Goal: Task Accomplishment & Management: Use online tool/utility

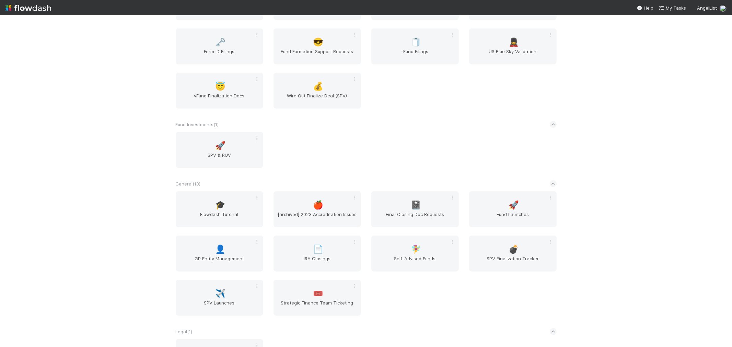
scroll to position [420, 0]
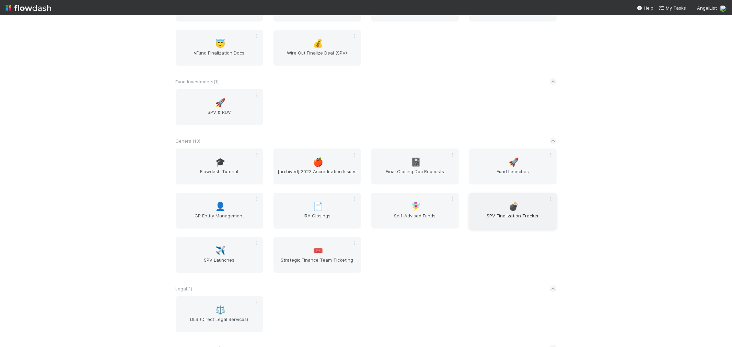
click at [518, 217] on span "SPV Finalization Tracker" at bounding box center [513, 220] width 82 height 14
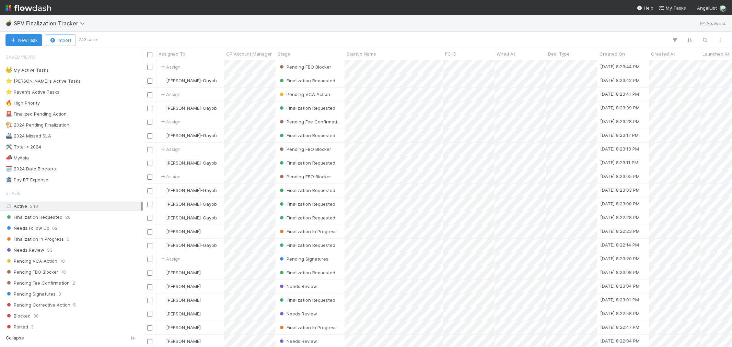
scroll to position [281, 584]
click at [64, 93] on span "22" at bounding box center [64, 92] width 5 height 9
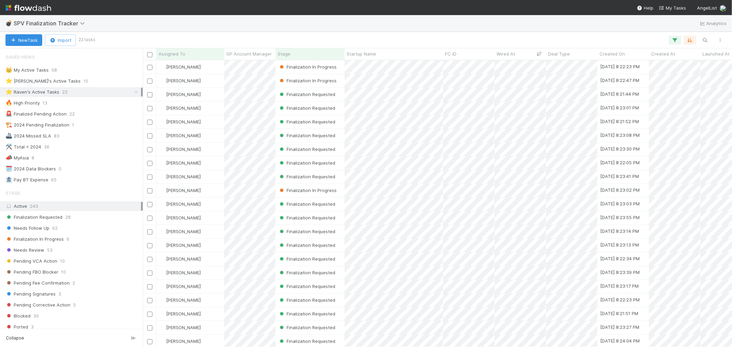
scroll to position [21, 0]
click at [24, 8] on img at bounding box center [28, 8] width 46 height 12
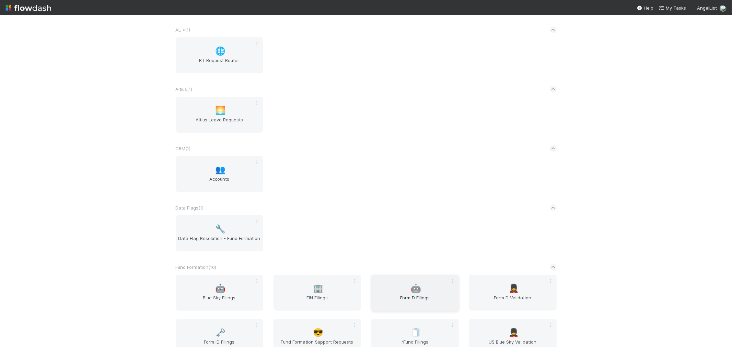
scroll to position [152, 0]
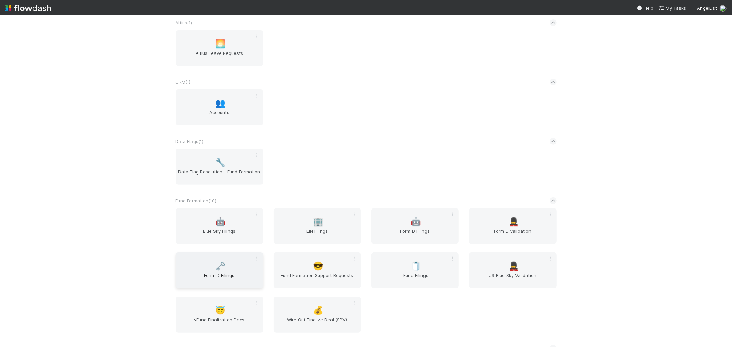
click at [220, 264] on span "🗝️" at bounding box center [220, 266] width 10 height 9
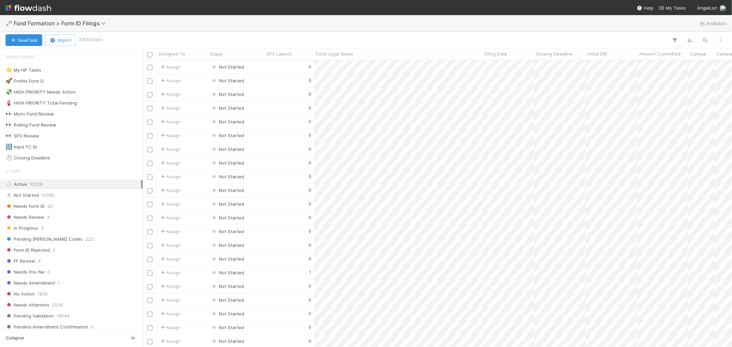
scroll to position [281, 584]
click at [46, 210] on div "Needs Form ID 20" at bounding box center [73, 206] width 136 height 9
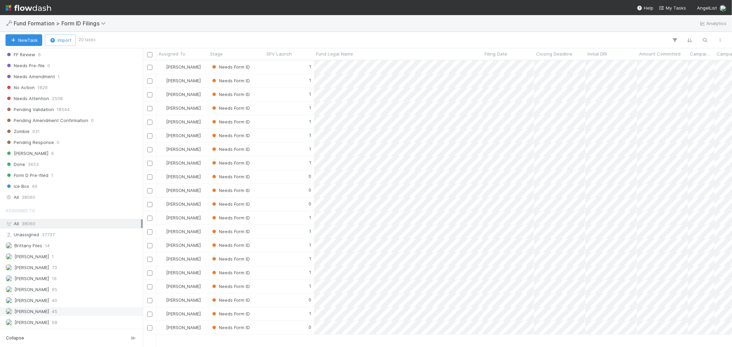
scroll to position [210, 0]
click at [32, 308] on span "[PERSON_NAME]" at bounding box center [27, 312] width 44 height 9
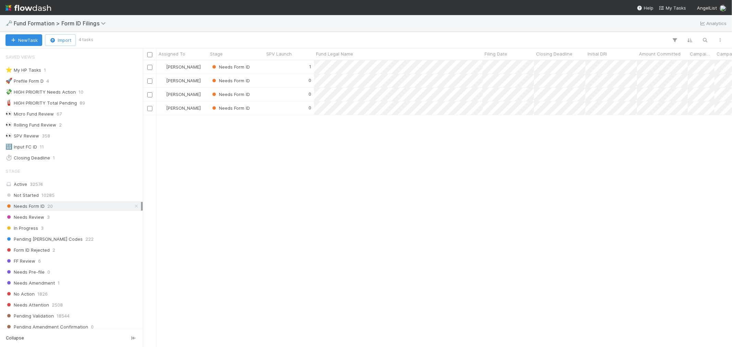
click at [25, 6] on img at bounding box center [28, 8] width 46 height 12
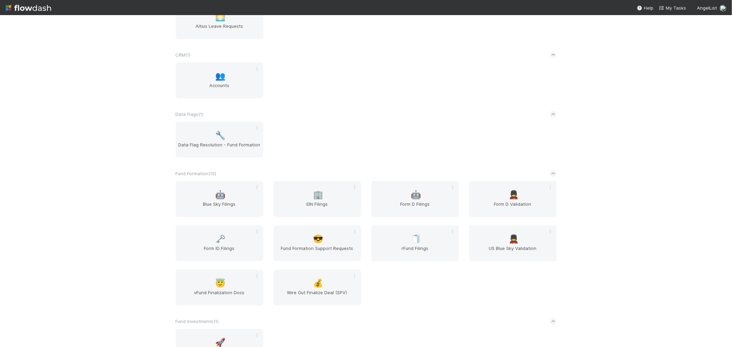
scroll to position [191, 0]
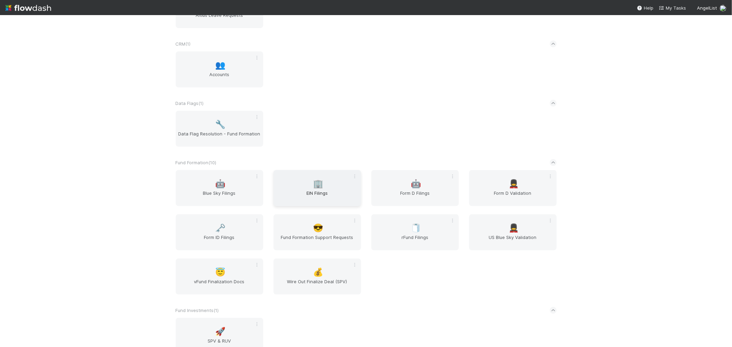
click at [296, 198] on span "EIN Filings" at bounding box center [317, 197] width 82 height 14
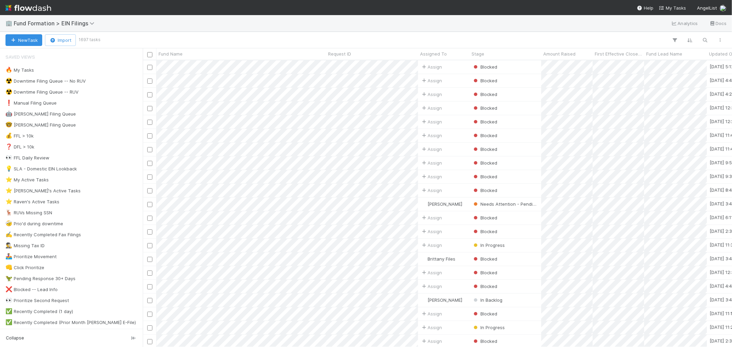
scroll to position [281, 584]
click at [36, 4] on img at bounding box center [28, 8] width 46 height 12
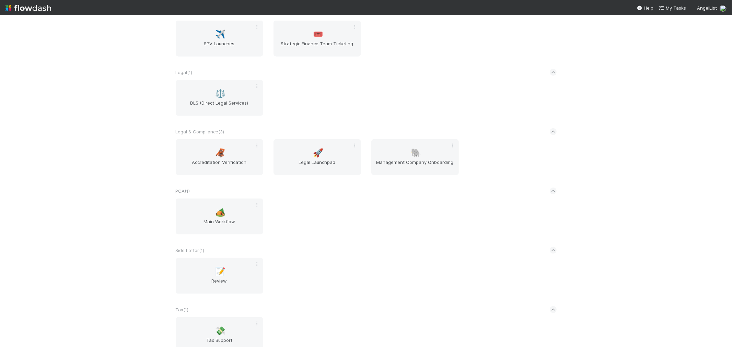
scroll to position [687, 0]
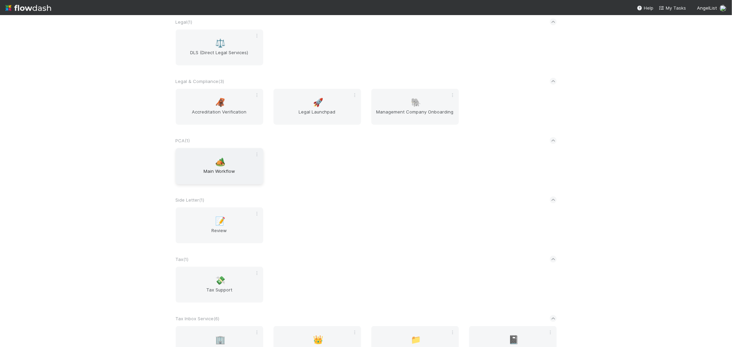
click at [221, 168] on span "Main Workflow" at bounding box center [220, 175] width 82 height 14
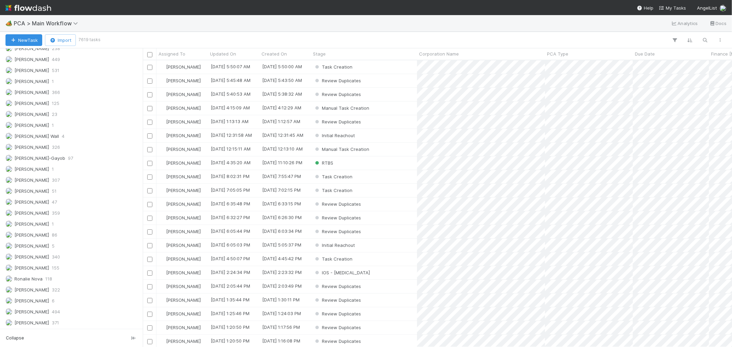
scroll to position [962, 0]
click at [59, 287] on div "[PERSON_NAME] 322" at bounding box center [73, 290] width 136 height 9
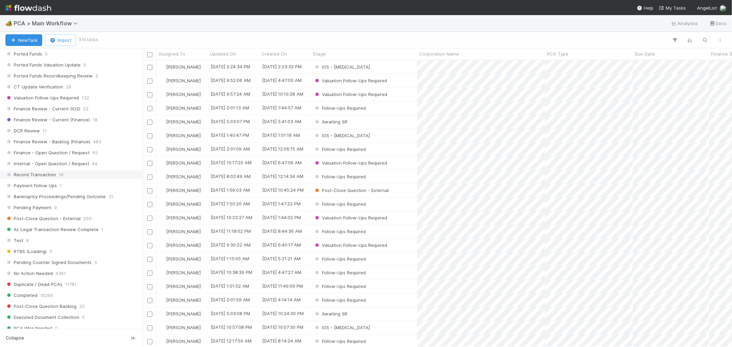
scroll to position [281, 584]
click at [62, 179] on div "Record Transaction 16" at bounding box center [73, 175] width 136 height 9
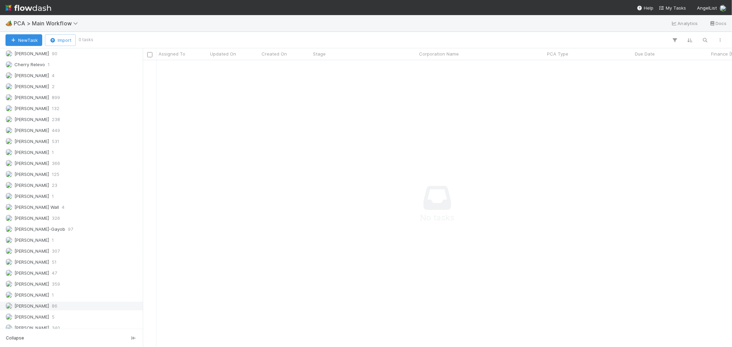
scroll to position [924, 0]
click at [57, 247] on span "359" at bounding box center [56, 243] width 8 height 9
click at [60, 81] on span "238" at bounding box center [56, 78] width 8 height 9
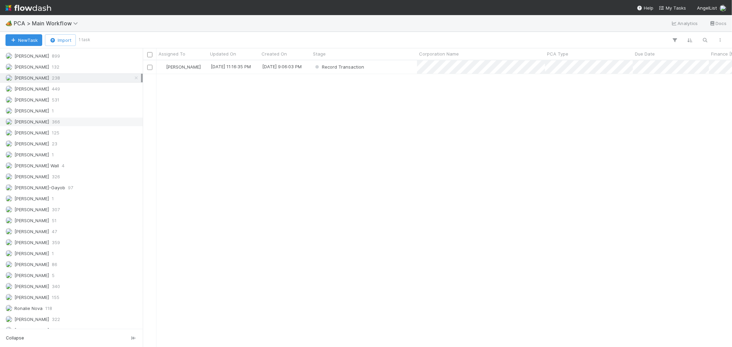
scroll to position [281, 584]
click at [36, 8] on img at bounding box center [28, 8] width 46 height 12
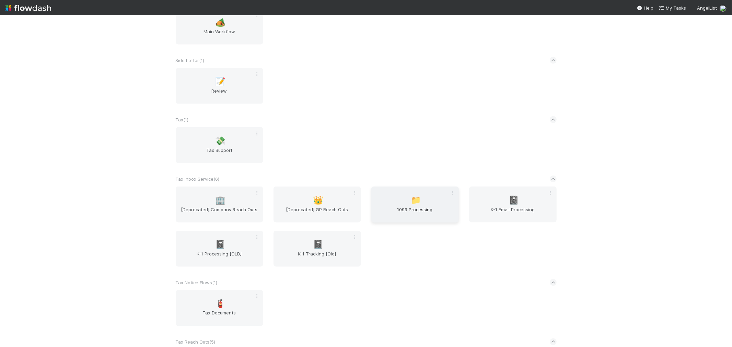
scroll to position [839, 0]
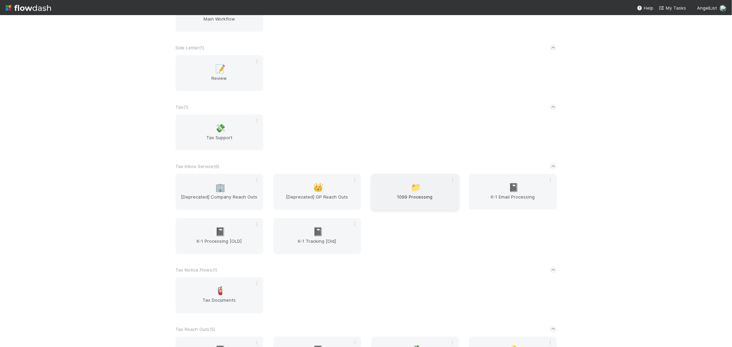
click at [424, 188] on div "📁 1099 Processing" at bounding box center [415, 192] width 88 height 36
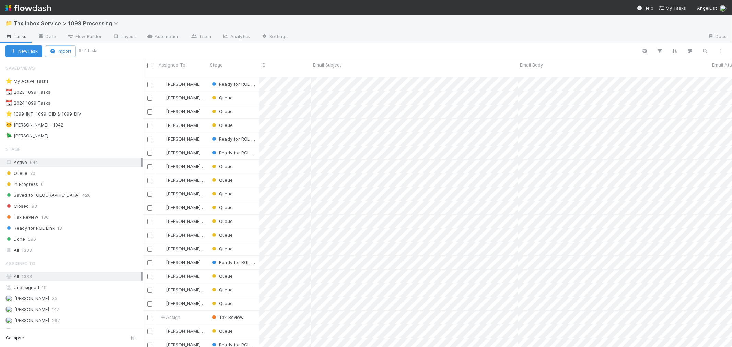
scroll to position [270, 584]
click at [33, 8] on img at bounding box center [28, 8] width 46 height 12
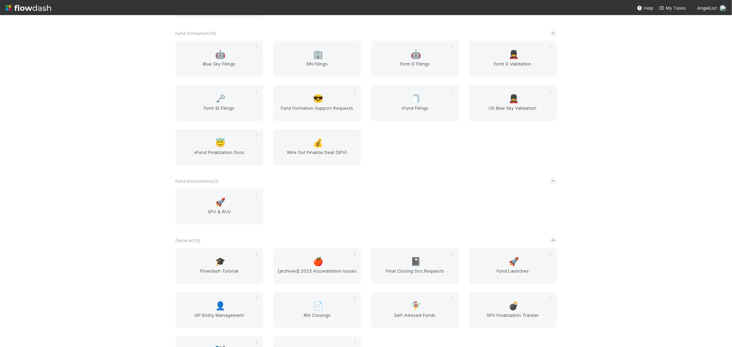
scroll to position [343, 0]
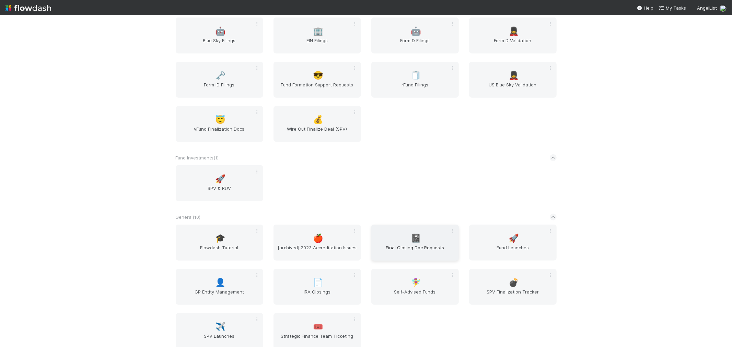
click at [411, 249] on span "Final Closing Doc Requests" at bounding box center [415, 251] width 82 height 14
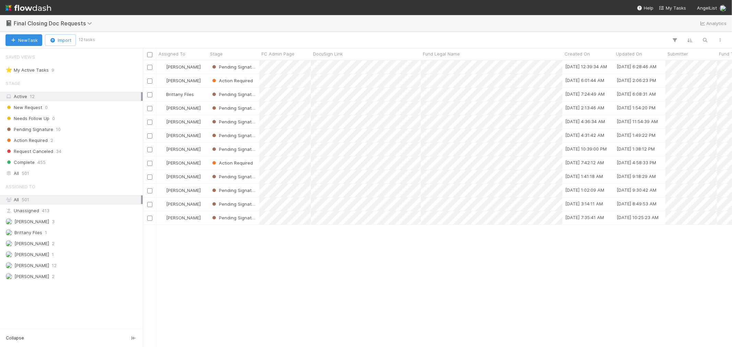
scroll to position [281, 584]
click at [29, 7] on img at bounding box center [28, 8] width 46 height 12
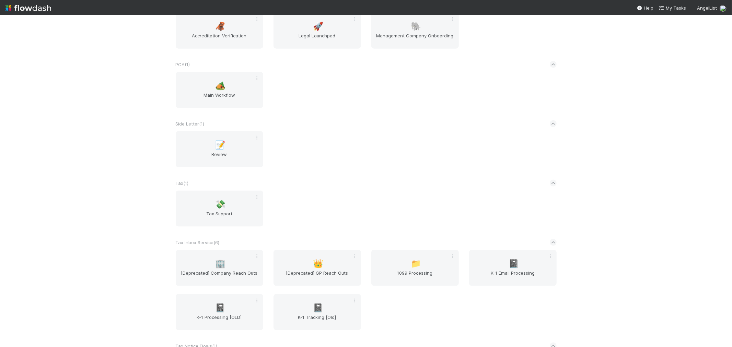
scroll to position [839, 0]
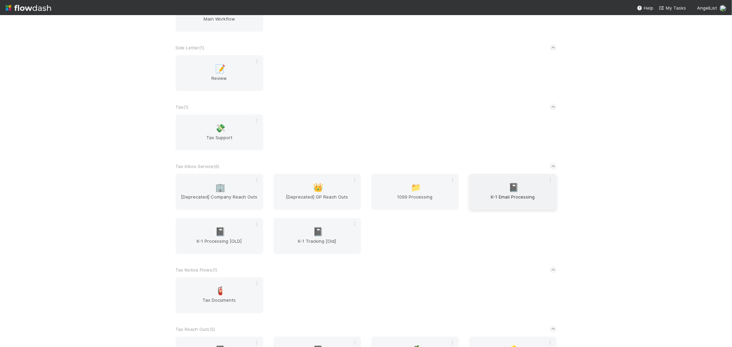
click at [490, 194] on span "K-1 Email Processing" at bounding box center [513, 201] width 82 height 14
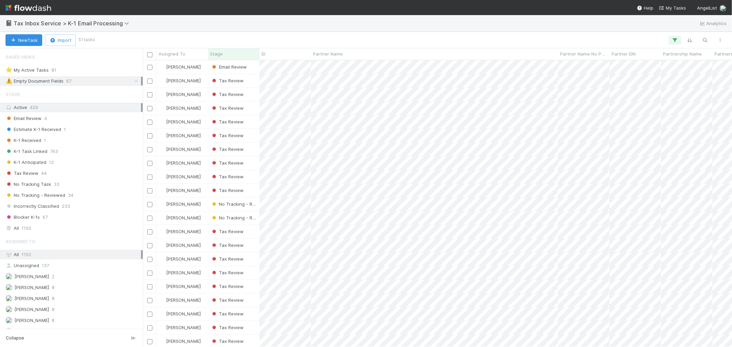
scroll to position [281, 584]
click at [41, 5] on img at bounding box center [28, 8] width 46 height 12
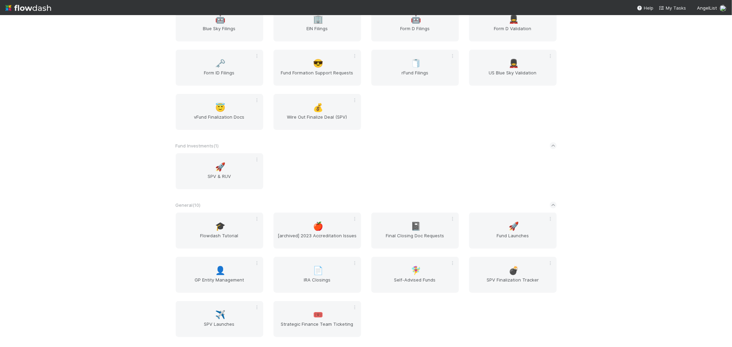
scroll to position [203, 0]
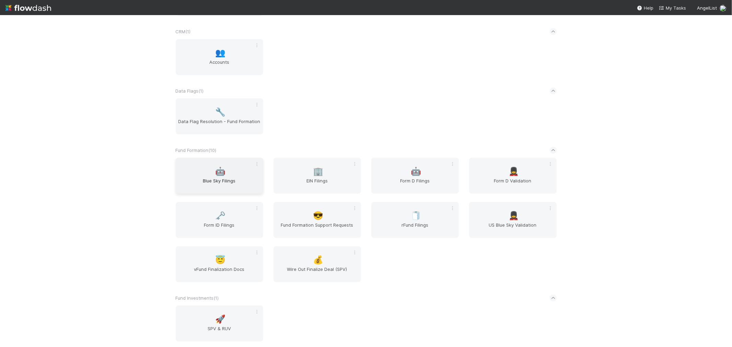
click at [184, 167] on div "🤖 Blue Sky Filings" at bounding box center [220, 176] width 88 height 36
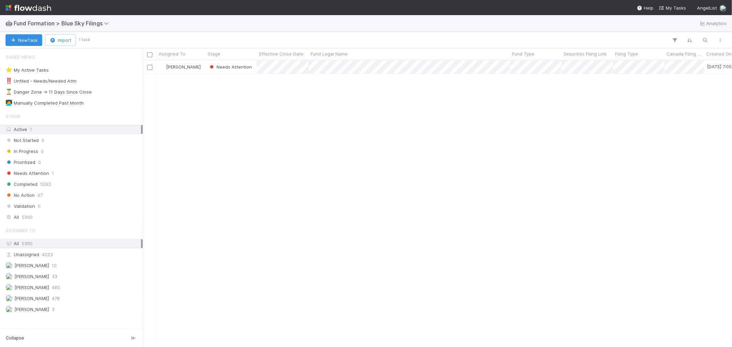
scroll to position [281, 584]
click at [38, 8] on img at bounding box center [28, 8] width 46 height 12
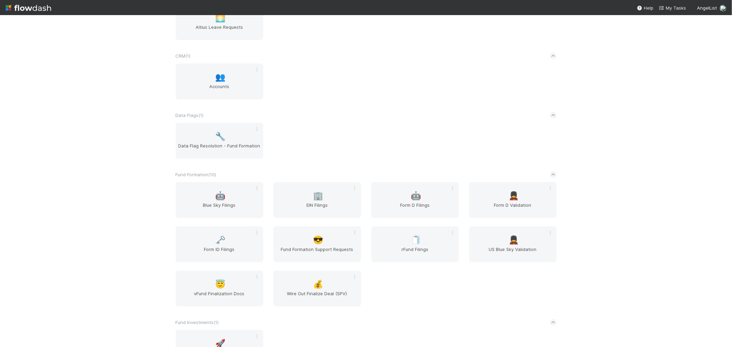
scroll to position [229, 0]
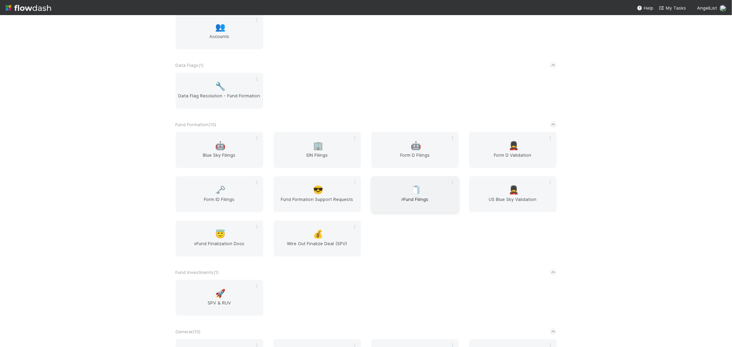
click at [415, 193] on div "🧻 rFund Filings" at bounding box center [415, 194] width 88 height 36
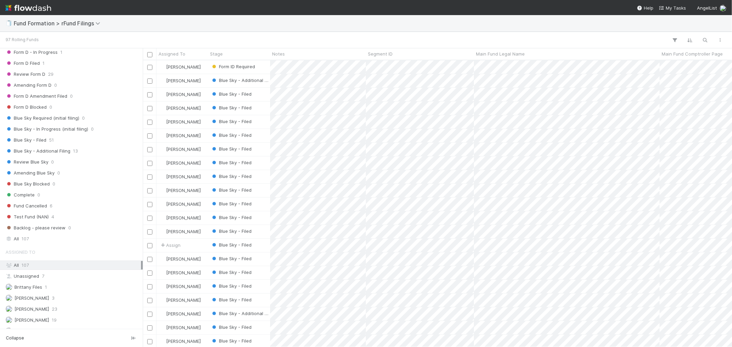
scroll to position [187, 0]
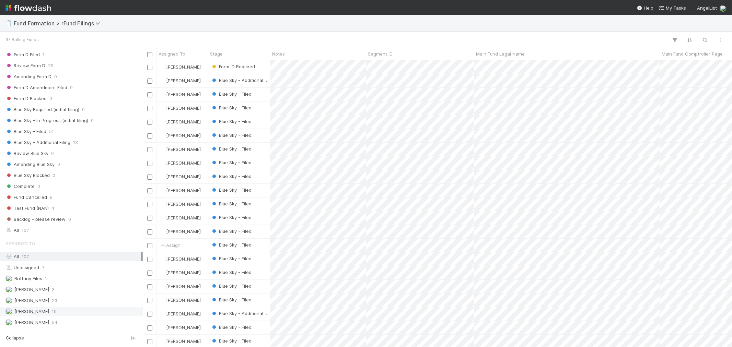
click at [67, 311] on div "[PERSON_NAME] 19" at bounding box center [73, 312] width 136 height 9
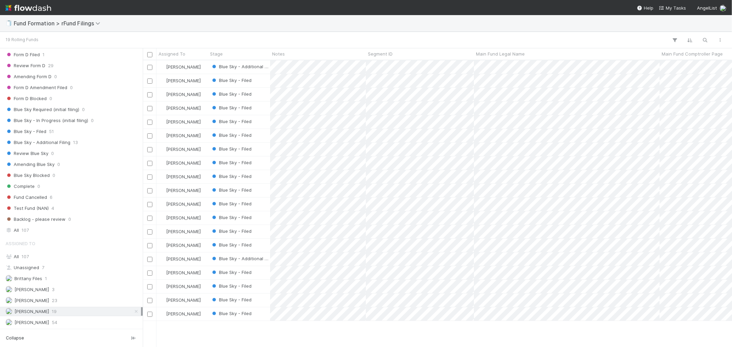
scroll to position [281, 584]
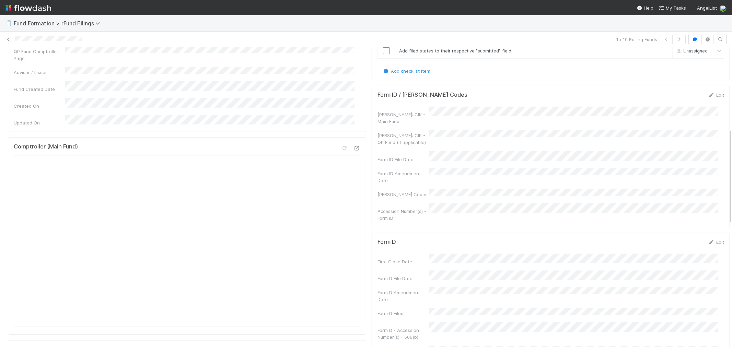
scroll to position [381, 0]
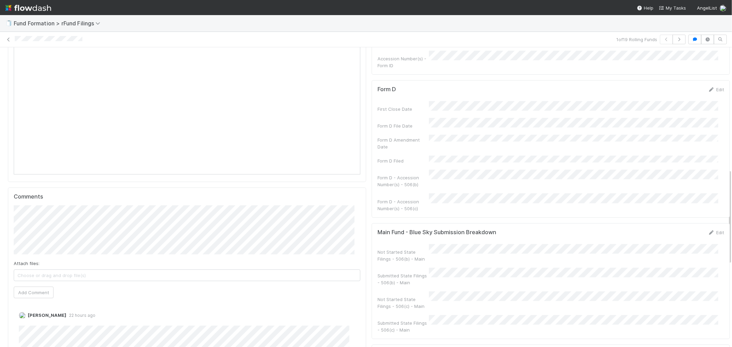
click at [8, 5] on img at bounding box center [28, 8] width 46 height 12
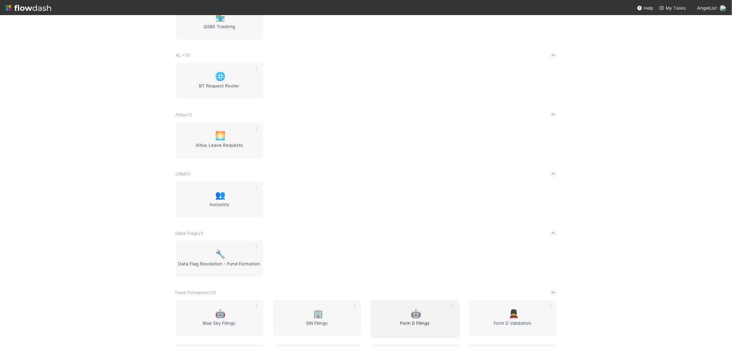
scroll to position [152, 0]
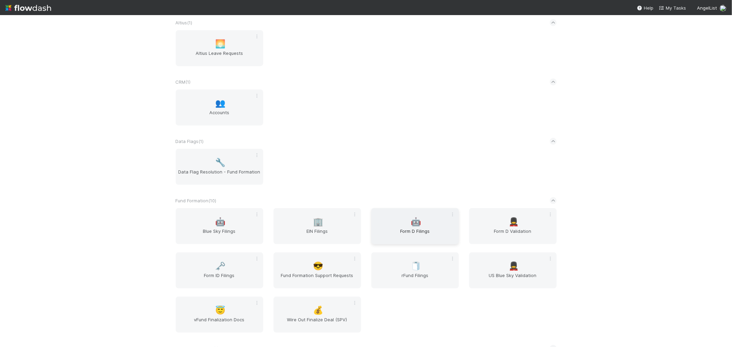
click at [402, 234] on span "Form D Filings" at bounding box center [415, 235] width 82 height 14
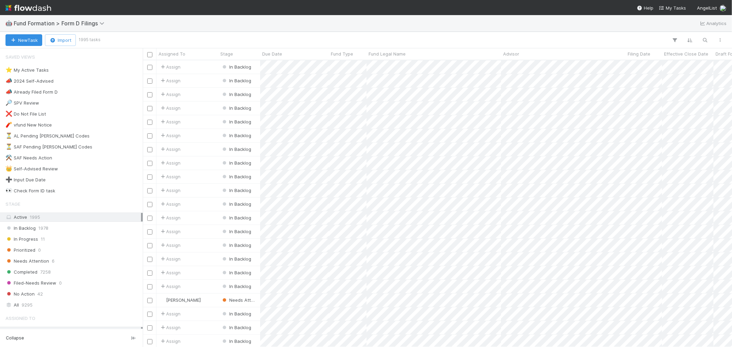
scroll to position [281, 584]
click at [61, 72] on div "⭐ My Active Tasks 1" at bounding box center [73, 70] width 136 height 9
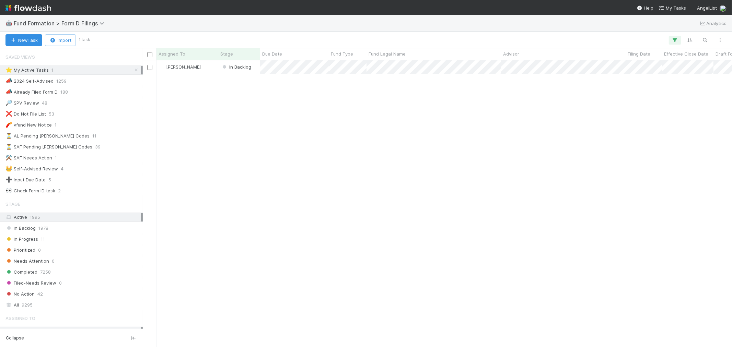
scroll to position [281, 584]
click at [211, 69] on div "[PERSON_NAME]" at bounding box center [188, 66] width 62 height 13
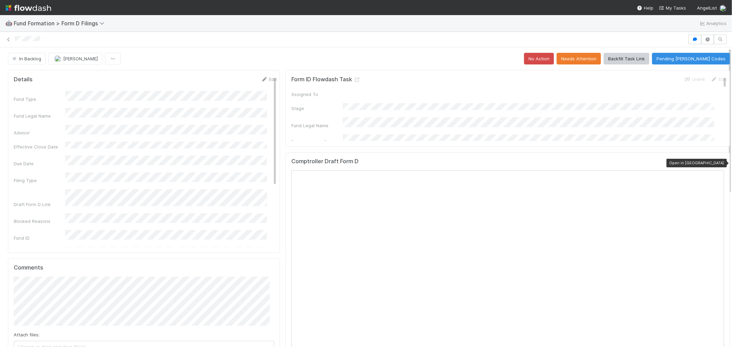
click at [718, 163] on icon at bounding box center [721, 163] width 7 height 4
click at [25, 6] on img at bounding box center [28, 8] width 46 height 12
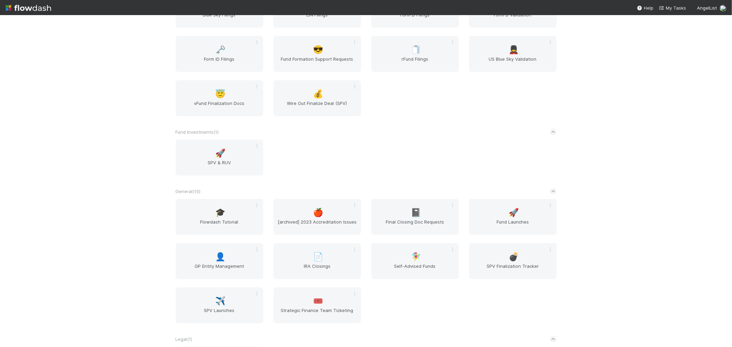
scroll to position [305, 0]
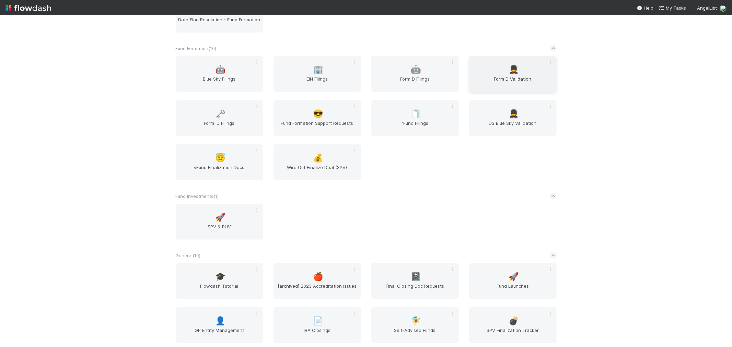
click at [510, 76] on span "Form D Validation" at bounding box center [513, 83] width 82 height 14
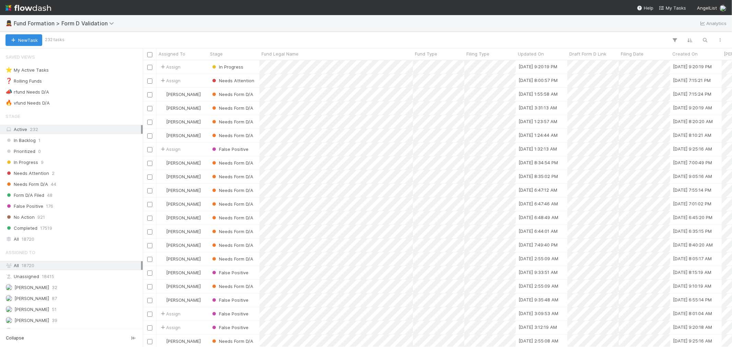
scroll to position [281, 584]
click at [60, 186] on div "Needs Form D/A 44" at bounding box center [73, 184] width 136 height 9
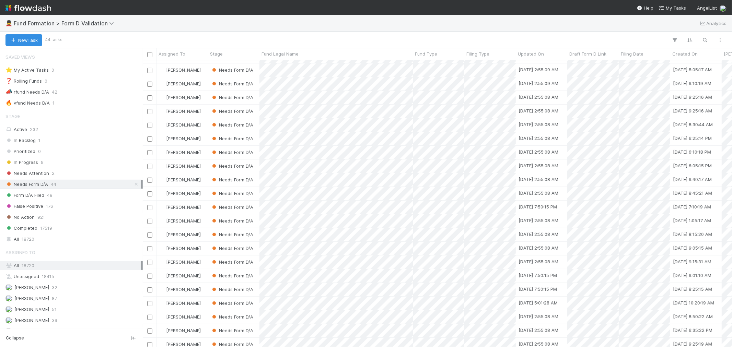
scroll to position [132, 0]
click at [31, 9] on img at bounding box center [28, 8] width 46 height 12
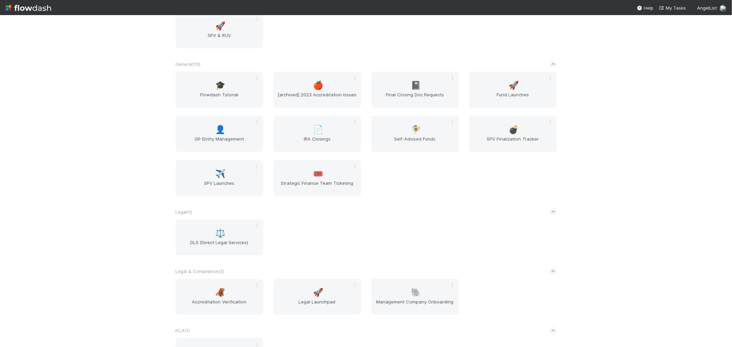
scroll to position [496, 0]
click at [505, 136] on span "SPV Finalization Tracker" at bounding box center [513, 143] width 82 height 14
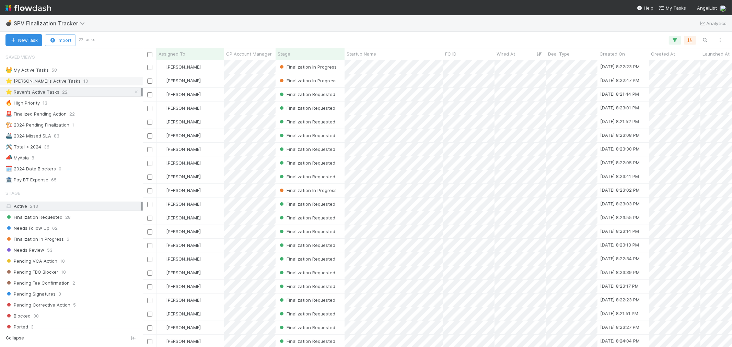
click at [83, 78] on span "10" at bounding box center [85, 81] width 5 height 9
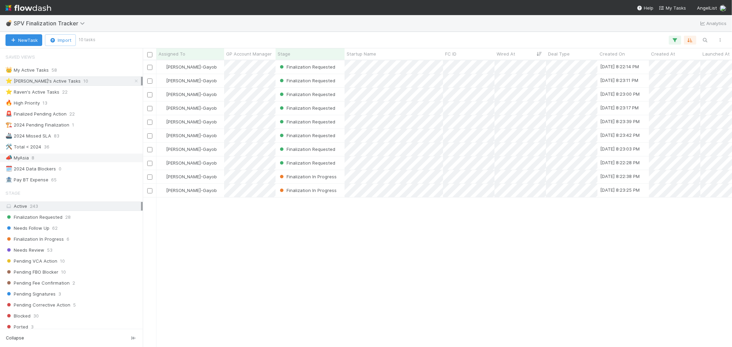
scroll to position [281, 584]
click at [72, 93] on div "⭐ Raven's Active Tasks 22" at bounding box center [73, 92] width 136 height 9
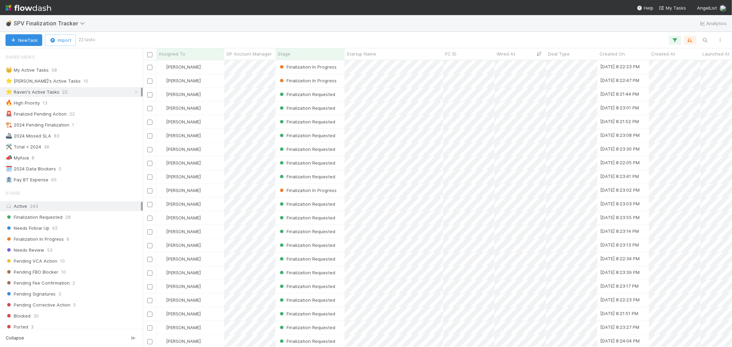
scroll to position [21, 0]
click at [49, 240] on span "Finalization In Progress" at bounding box center [34, 239] width 58 height 9
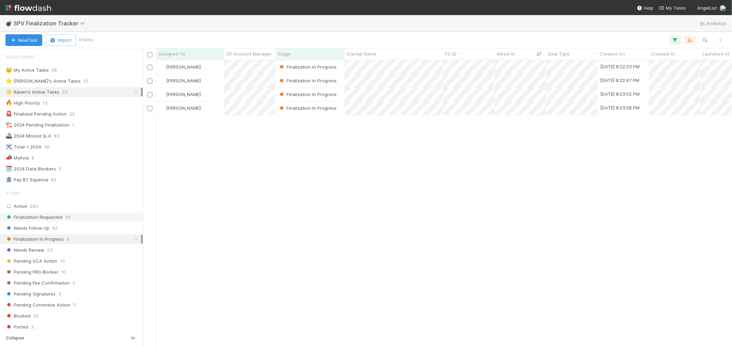
scroll to position [281, 584]
click at [207, 67] on div "[PERSON_NAME]" at bounding box center [191, 66] width 68 height 13
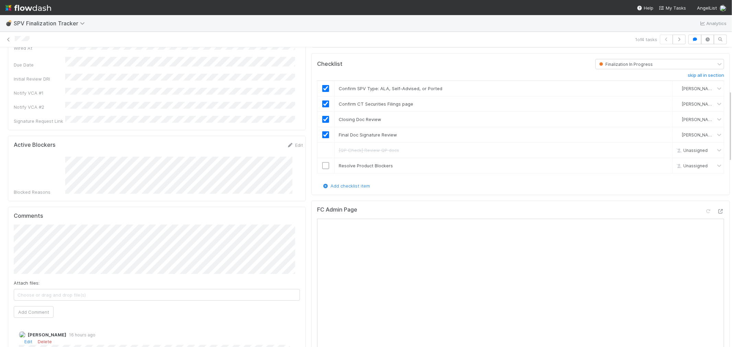
scroll to position [191, 0]
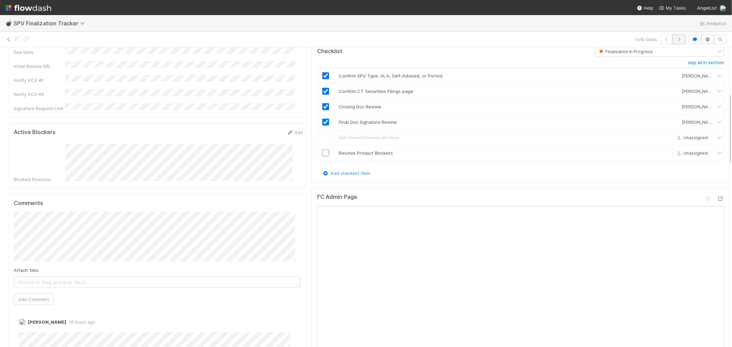
click at [676, 37] on icon "button" at bounding box center [679, 39] width 7 height 4
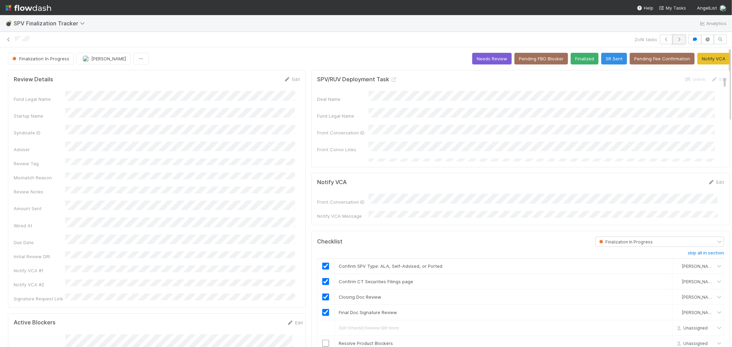
click at [676, 39] on icon "button" at bounding box center [679, 39] width 7 height 4
click at [676, 41] on icon "button" at bounding box center [679, 39] width 7 height 4
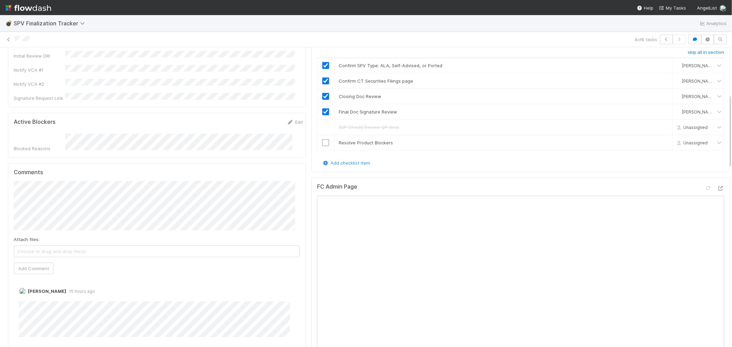
scroll to position [191, 0]
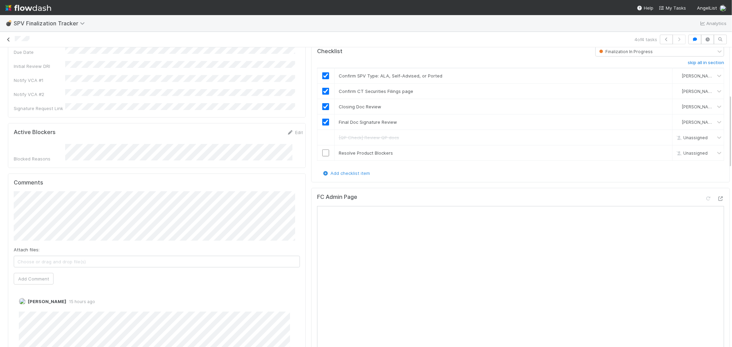
click at [8, 41] on icon at bounding box center [8, 39] width 7 height 4
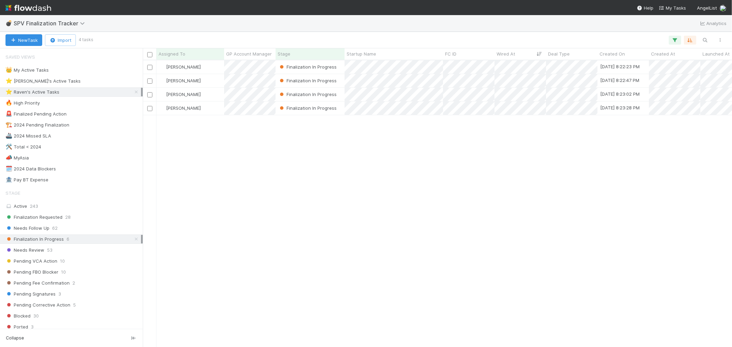
scroll to position [281, 584]
click at [87, 80] on div "⭐ [PERSON_NAME]'s Active Tasks 10" at bounding box center [73, 81] width 136 height 9
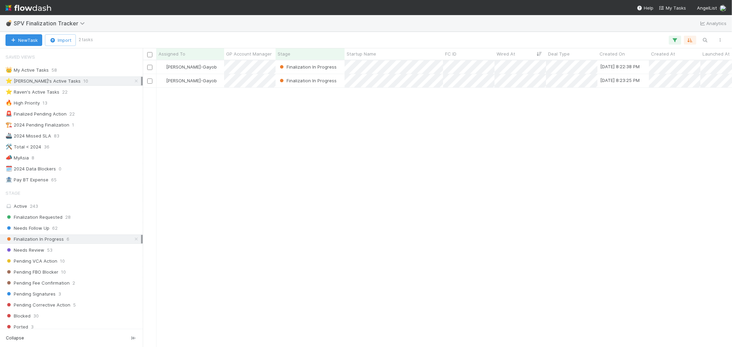
scroll to position [281, 584]
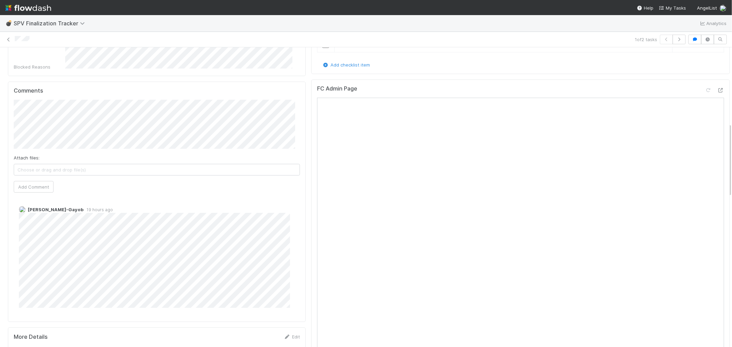
scroll to position [305, 0]
click at [8, 40] on icon at bounding box center [8, 39] width 7 height 4
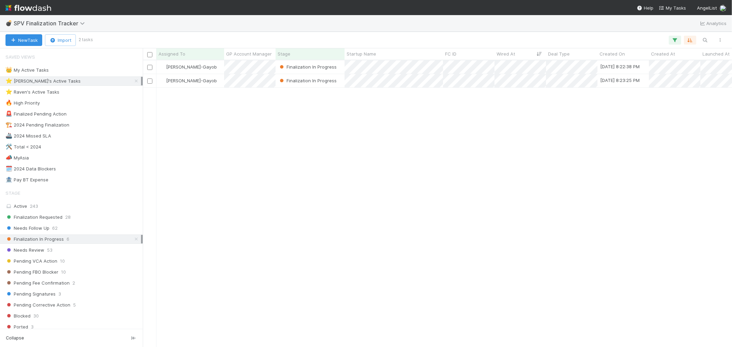
scroll to position [281, 584]
click at [82, 93] on div "⭐ Raven's Active Tasks 22" at bounding box center [73, 92] width 136 height 9
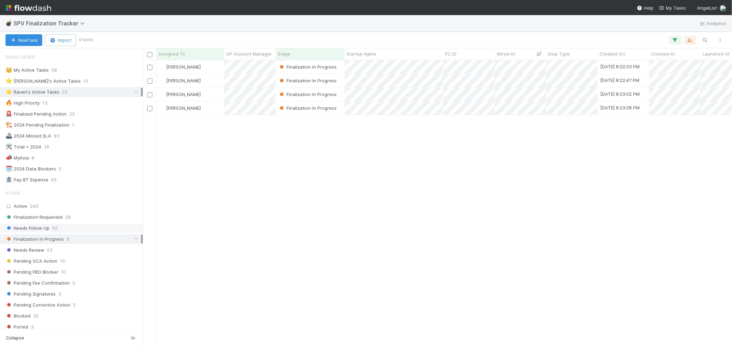
scroll to position [281, 584]
click at [62, 220] on div "Finalization Requested 28" at bounding box center [73, 217] width 136 height 9
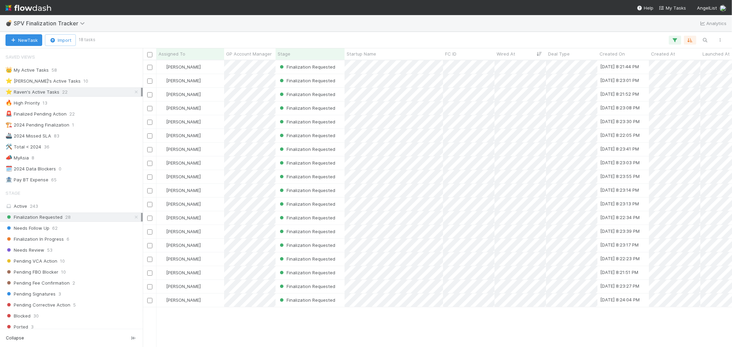
scroll to position [281, 584]
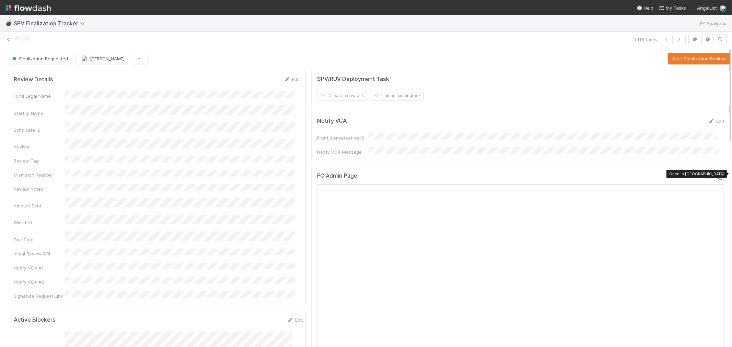
click at [718, 175] on icon at bounding box center [721, 177] width 7 height 4
click at [674, 57] on button "Start Finalization Review" at bounding box center [699, 59] width 62 height 12
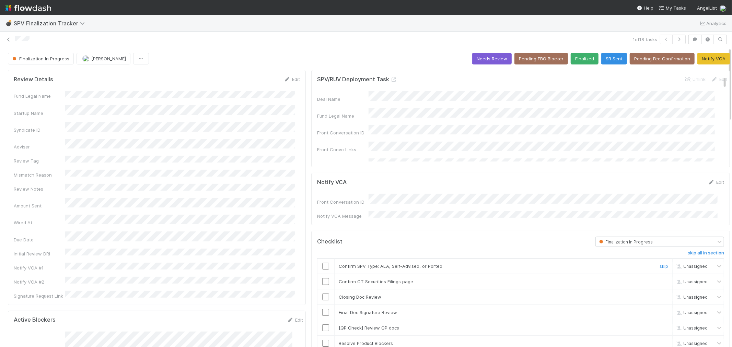
click at [322, 265] on input "checkbox" at bounding box center [325, 266] width 7 height 7
click at [322, 279] on input "checkbox" at bounding box center [325, 281] width 7 height 7
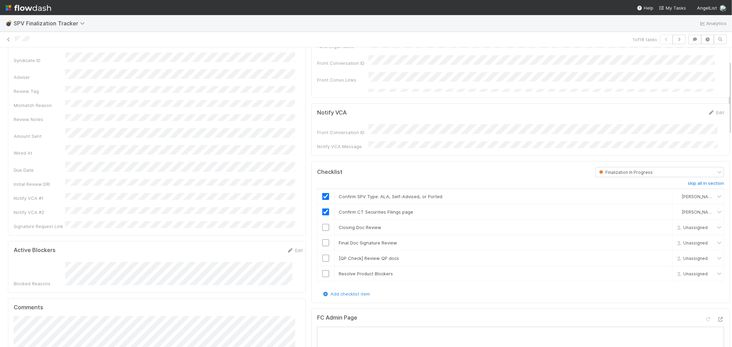
scroll to position [76, 0]
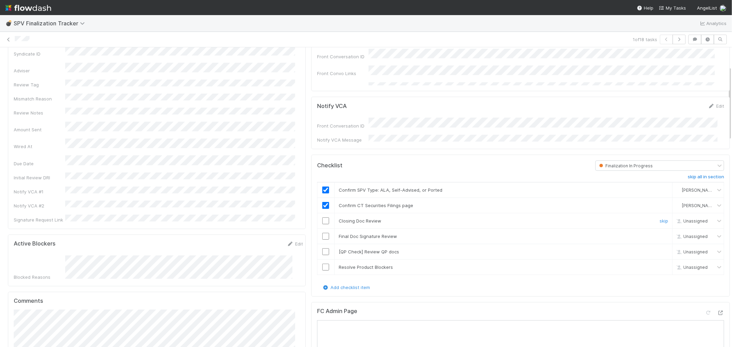
click at [323, 221] on input "checkbox" at bounding box center [325, 221] width 7 height 7
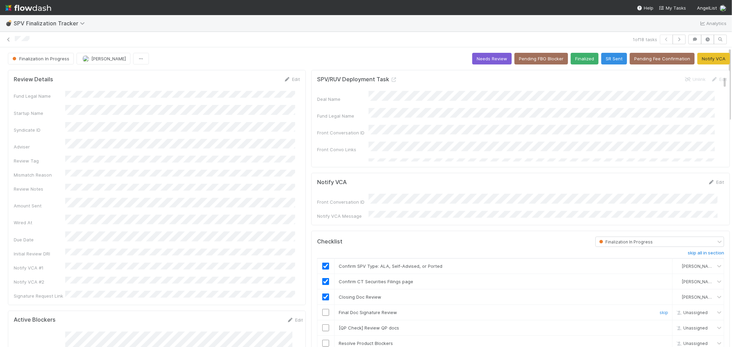
click at [322, 311] on input "checkbox" at bounding box center [325, 312] width 7 height 7
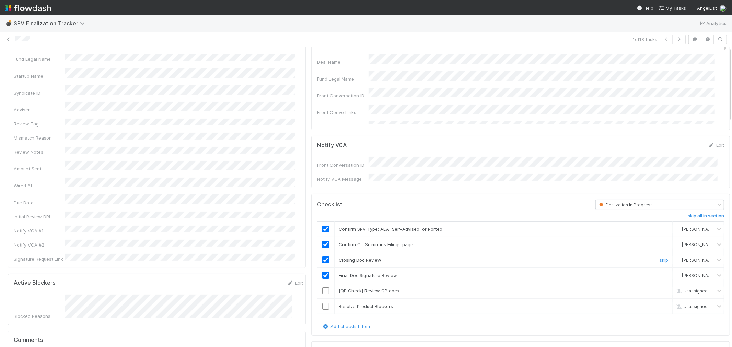
scroll to position [76, 0]
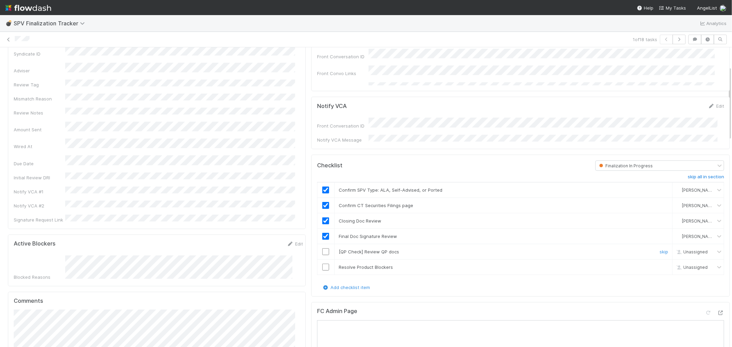
drag, startPoint x: 651, startPoint y: 248, endPoint x: 642, endPoint y: 250, distance: 9.1
click at [660, 249] on link "skip" at bounding box center [664, 251] width 9 height 5
click at [322, 265] on input "checkbox" at bounding box center [325, 267] width 7 height 7
checkbox input "true"
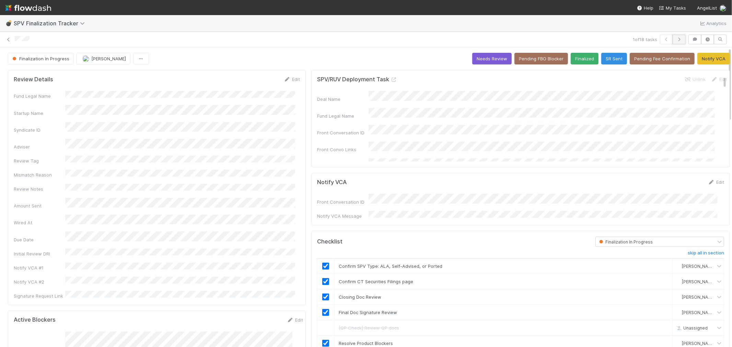
click at [676, 41] on icon "button" at bounding box center [679, 39] width 7 height 4
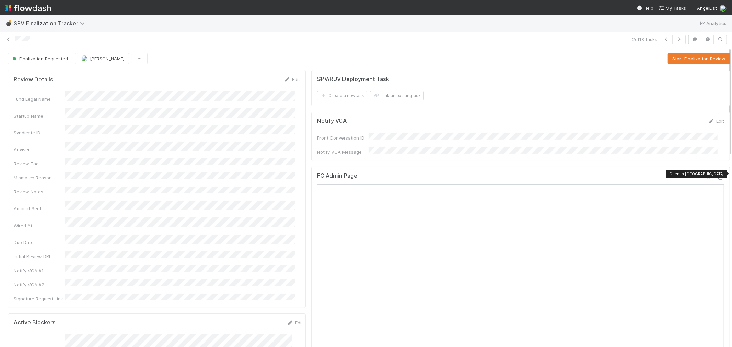
click at [718, 175] on icon at bounding box center [721, 177] width 7 height 4
click at [673, 60] on button "Start Finalization Review" at bounding box center [699, 59] width 62 height 12
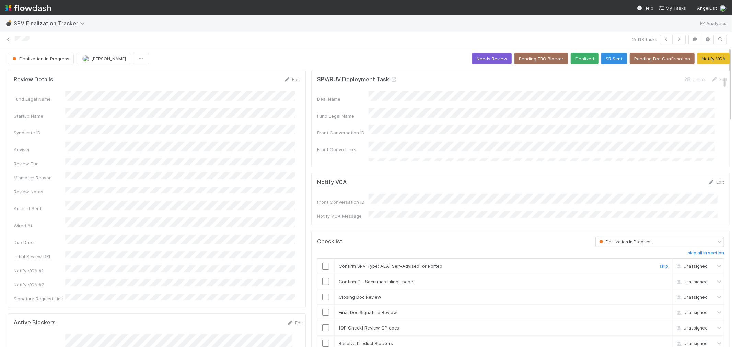
click at [322, 263] on input "checkbox" at bounding box center [325, 266] width 7 height 7
click at [324, 278] on input "checkbox" at bounding box center [325, 281] width 7 height 7
click at [322, 296] on input "checkbox" at bounding box center [325, 297] width 7 height 7
click at [322, 309] on input "checkbox" at bounding box center [325, 312] width 7 height 7
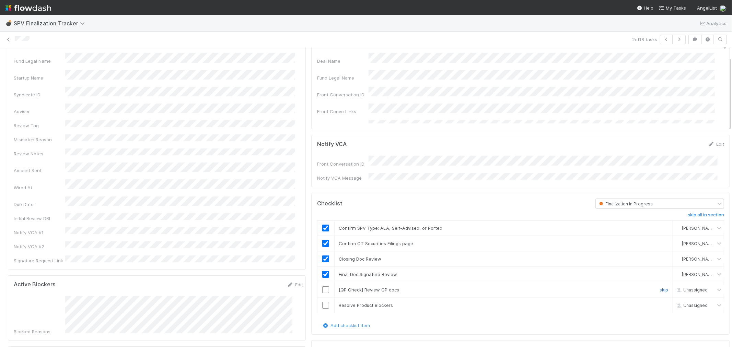
click at [660, 288] on link "skip" at bounding box center [664, 289] width 9 height 5
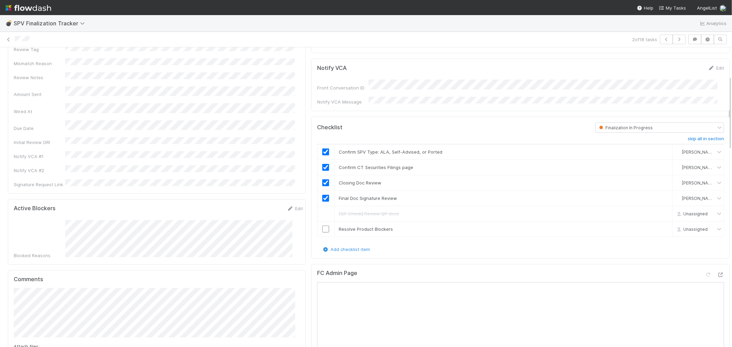
click at [60, 220] on div "Blocked Reasons" at bounding box center [158, 239] width 289 height 39
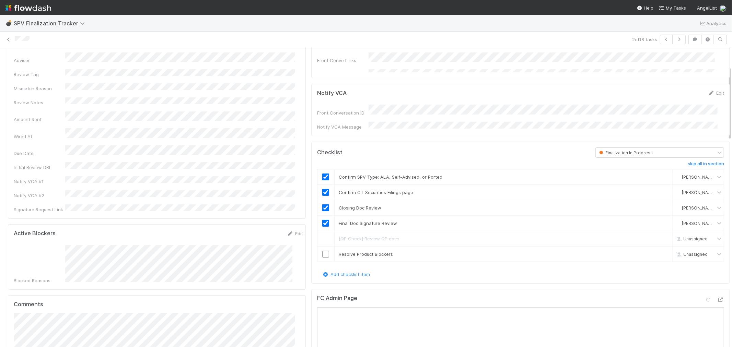
scroll to position [76, 0]
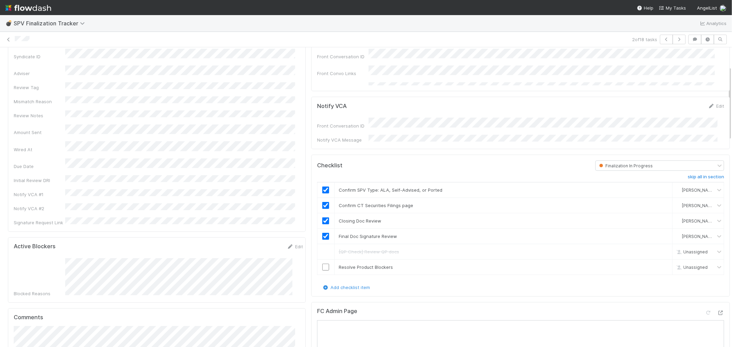
click at [708, 103] on div "Edit" at bounding box center [716, 106] width 16 height 7
click at [708, 104] on link "Edit" at bounding box center [716, 105] width 16 height 5
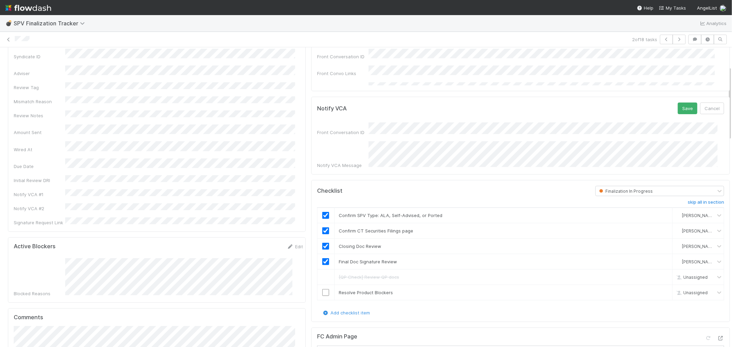
click at [354, 141] on div "Notify VCA Message" at bounding box center [520, 154] width 407 height 27
click at [678, 109] on button "Save" at bounding box center [688, 109] width 20 height 12
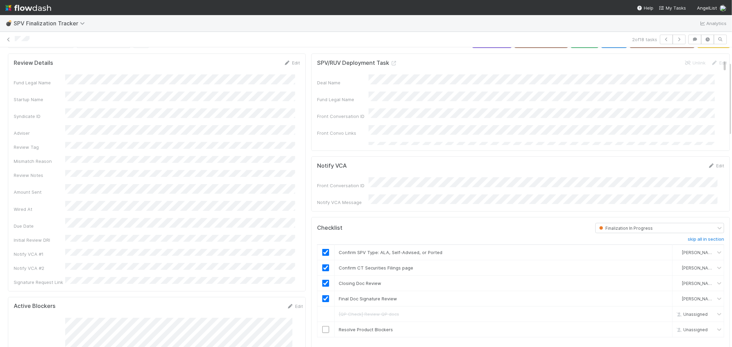
scroll to position [0, 0]
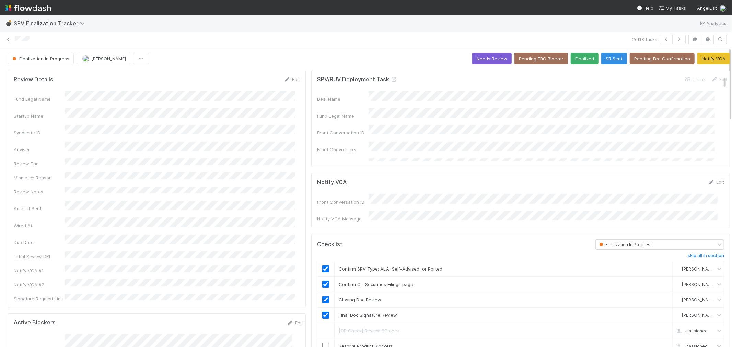
click at [529, 58] on button "Pending FBO Blocker" at bounding box center [542, 59] width 54 height 12
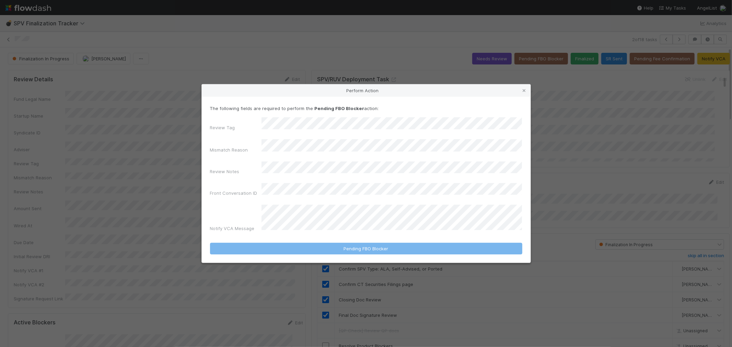
click at [304, 128] on div "The following fields are required to perform the Pending FBO Blocker action: Re…" at bounding box center [366, 170] width 312 height 130
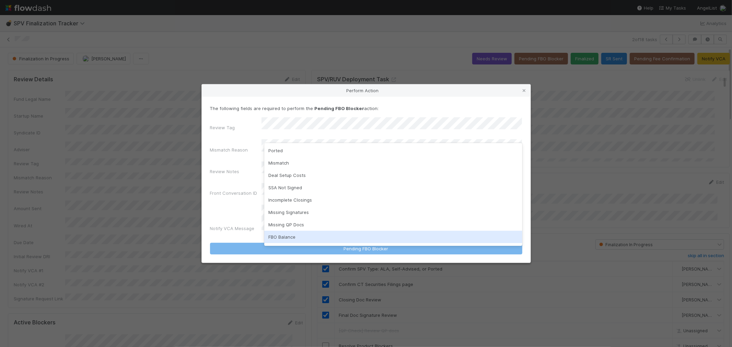
click at [283, 236] on div "FBO Balance" at bounding box center [393, 237] width 258 height 12
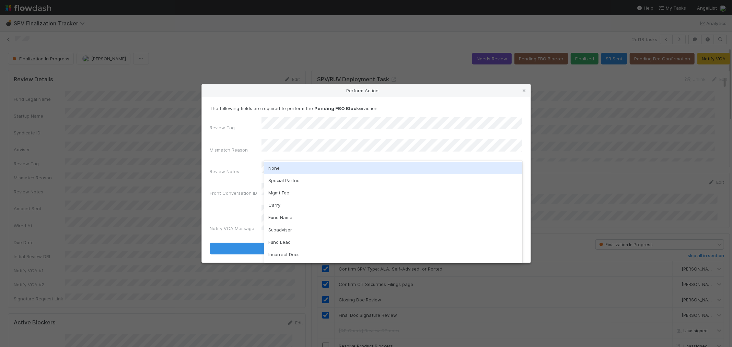
click at [285, 170] on div "None" at bounding box center [393, 168] width 258 height 12
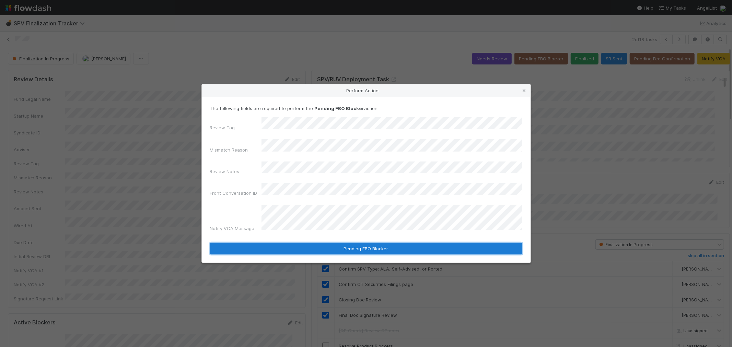
click at [271, 243] on button "Pending FBO Blocker" at bounding box center [366, 249] width 312 height 12
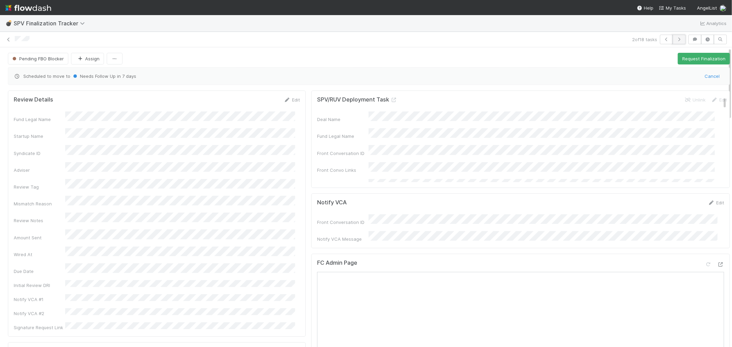
click at [676, 37] on icon "button" at bounding box center [679, 39] width 7 height 4
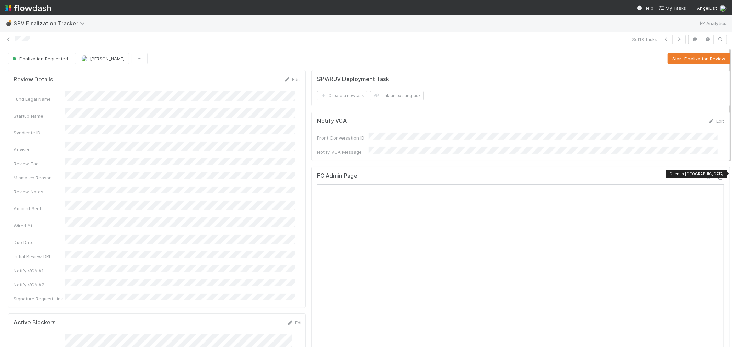
drag, startPoint x: 712, startPoint y: 174, endPoint x: 697, endPoint y: 173, distance: 14.8
click at [718, 175] on icon at bounding box center [721, 177] width 7 height 4
click at [695, 61] on button "Start Finalization Review" at bounding box center [699, 59] width 62 height 12
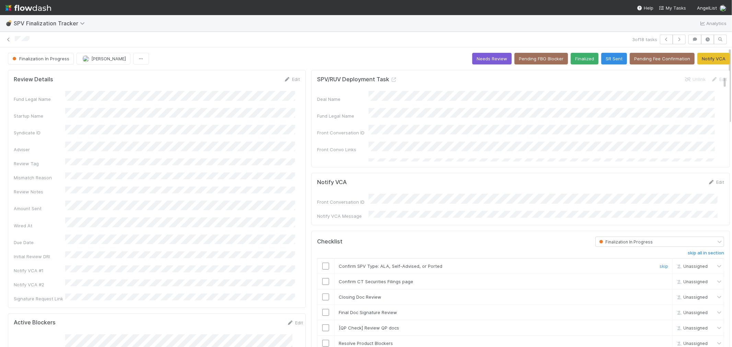
click at [322, 263] on input "checkbox" at bounding box center [325, 266] width 7 height 7
click at [323, 280] on input "checkbox" at bounding box center [325, 281] width 7 height 7
click at [322, 294] on input "checkbox" at bounding box center [325, 297] width 7 height 7
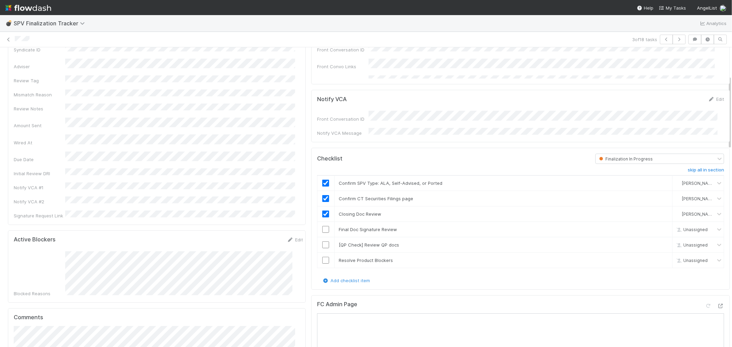
scroll to position [114, 0]
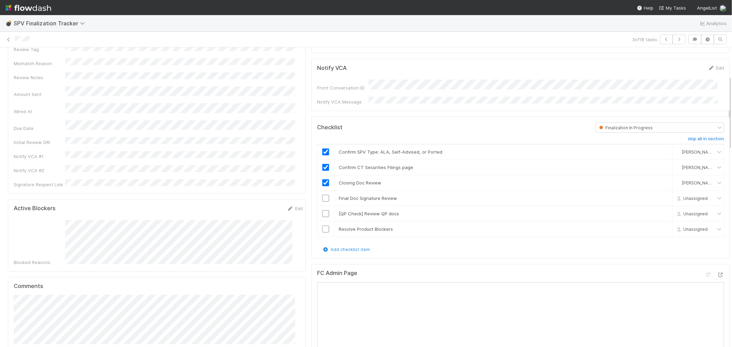
click at [62, 205] on form "Active Blockers Edit Blocked Reasons" at bounding box center [158, 235] width 289 height 61
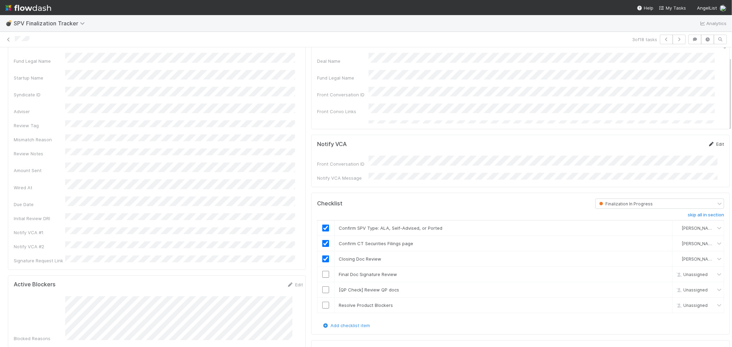
click at [708, 142] on link "Edit" at bounding box center [716, 143] width 16 height 5
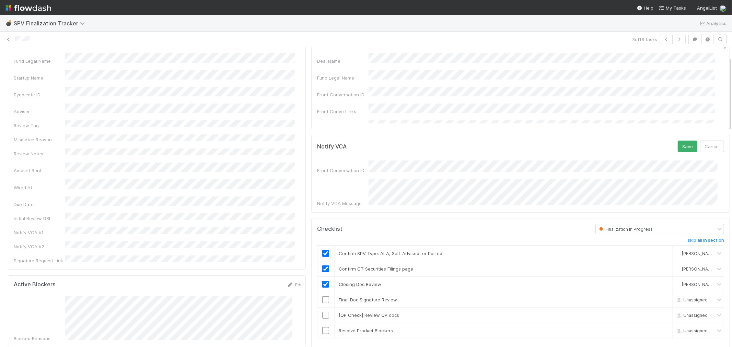
click at [359, 188] on div "Notify VCA Message" at bounding box center [520, 193] width 407 height 27
click at [352, 174] on div "Front Conversation ID Notify VCA Message" at bounding box center [520, 184] width 407 height 46
click at [678, 146] on button "Save" at bounding box center [688, 147] width 20 height 12
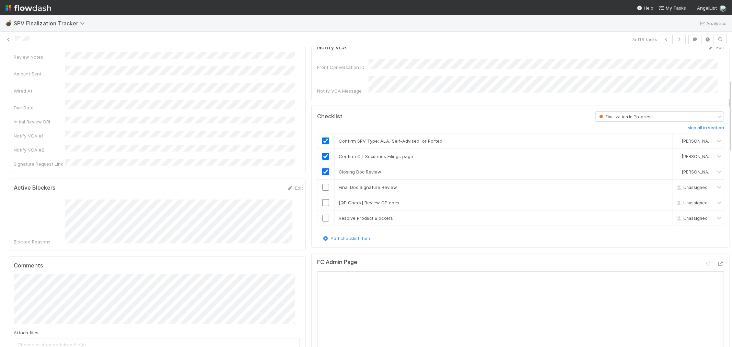
scroll to position [114, 0]
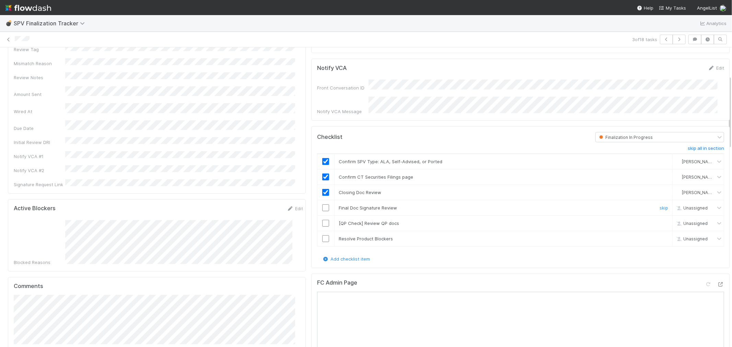
click at [322, 205] on input "checkbox" at bounding box center [325, 208] width 7 height 7
click at [660, 221] on link "skip" at bounding box center [664, 223] width 9 height 5
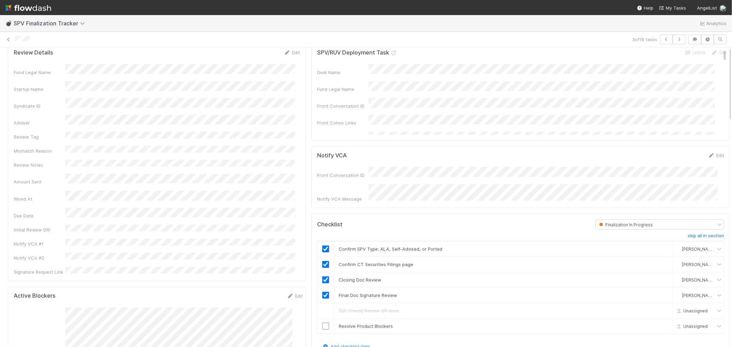
scroll to position [0, 0]
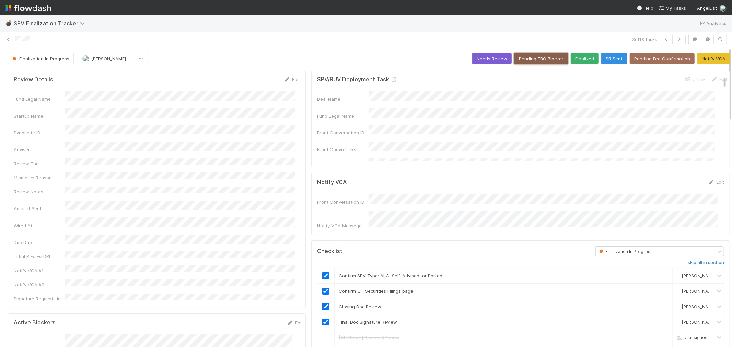
click at [526, 53] on button "Pending FBO Blocker" at bounding box center [542, 59] width 54 height 12
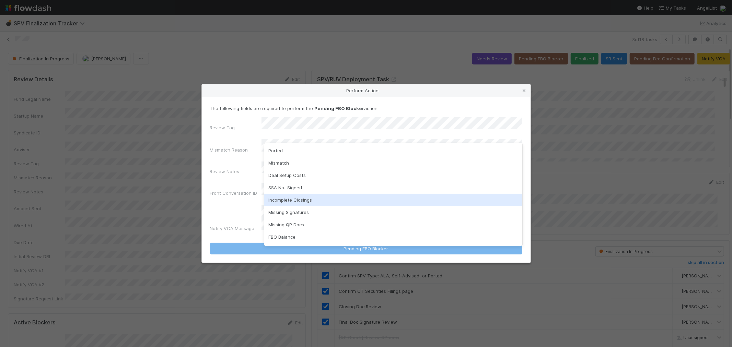
click at [308, 204] on div "Incomplete Closings" at bounding box center [393, 200] width 258 height 12
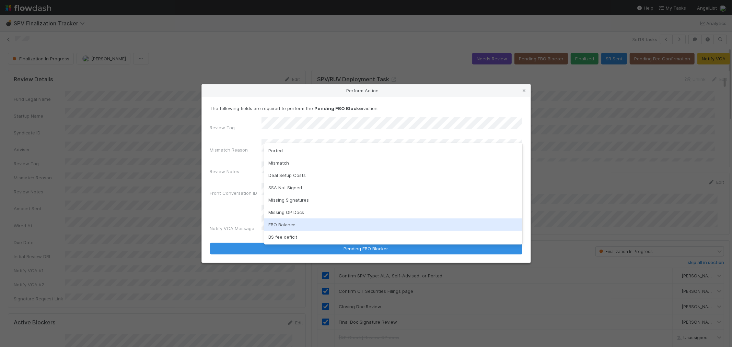
click at [293, 225] on div "FBO Balance" at bounding box center [393, 225] width 258 height 12
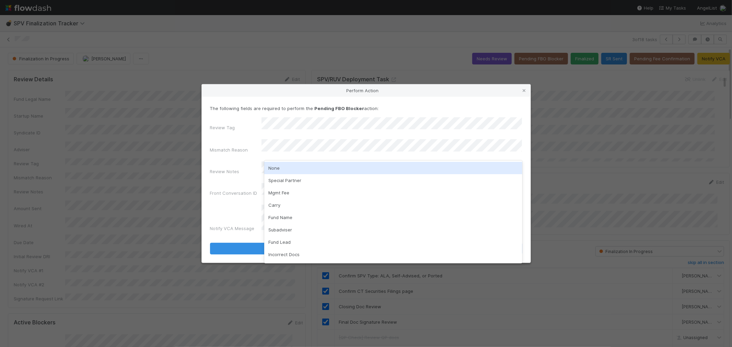
click at [294, 164] on div "None" at bounding box center [393, 168] width 258 height 12
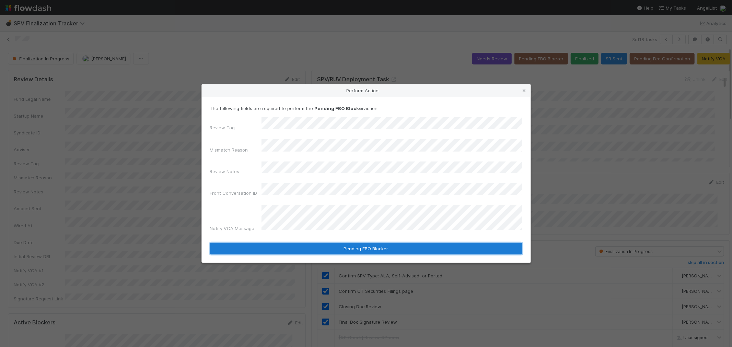
click at [289, 243] on button "Pending FBO Blocker" at bounding box center [366, 249] width 312 height 12
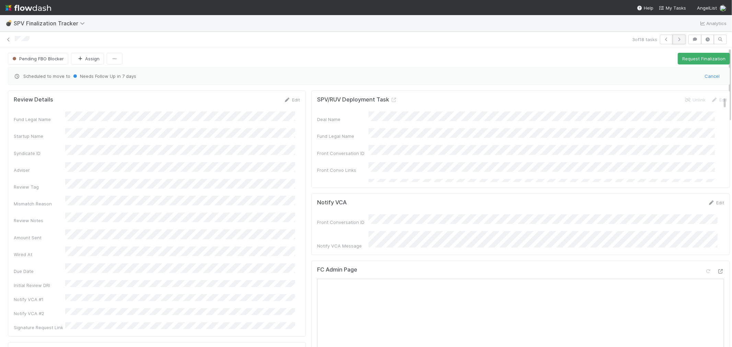
click at [676, 38] on icon "button" at bounding box center [679, 39] width 7 height 4
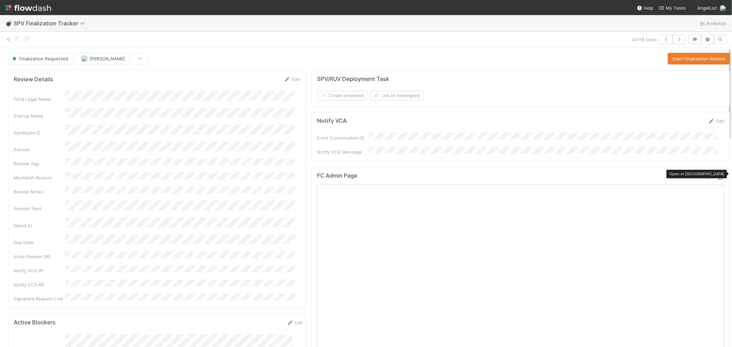
click at [718, 175] on icon at bounding box center [721, 177] width 7 height 4
click at [692, 59] on button "Start Finalization Review" at bounding box center [699, 59] width 62 height 12
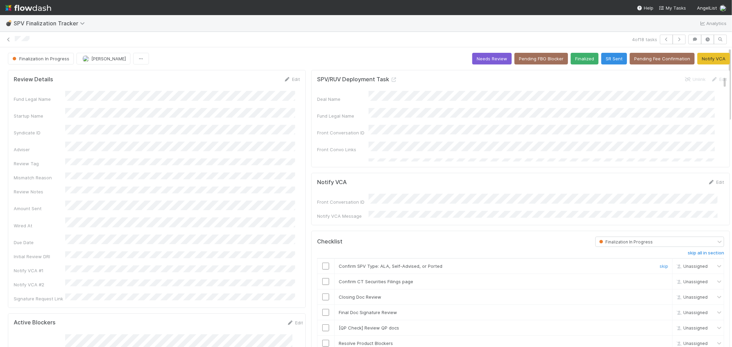
click at [322, 265] on input "checkbox" at bounding box center [325, 266] width 7 height 7
click at [322, 279] on input "checkbox" at bounding box center [325, 281] width 7 height 7
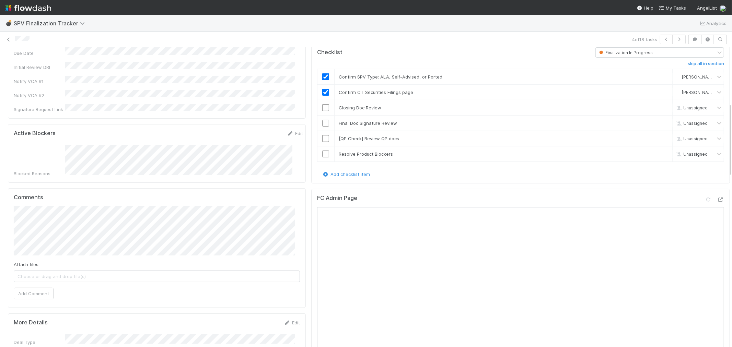
scroll to position [229, 0]
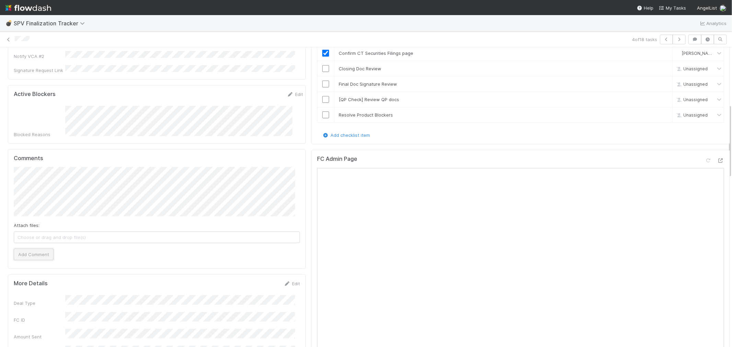
click at [32, 249] on button "Add Comment" at bounding box center [34, 255] width 40 height 12
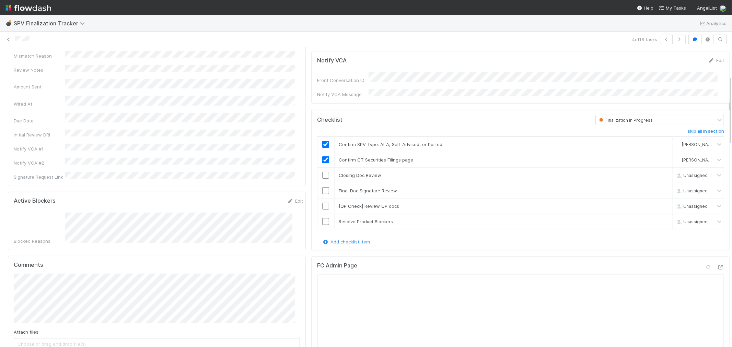
scroll to position [76, 0]
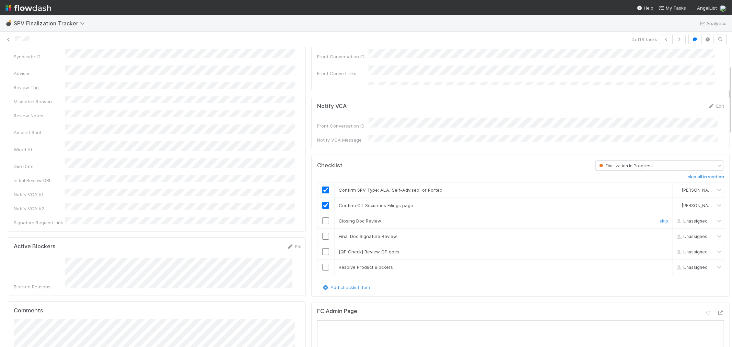
click at [322, 218] on input "checkbox" at bounding box center [325, 221] width 7 height 7
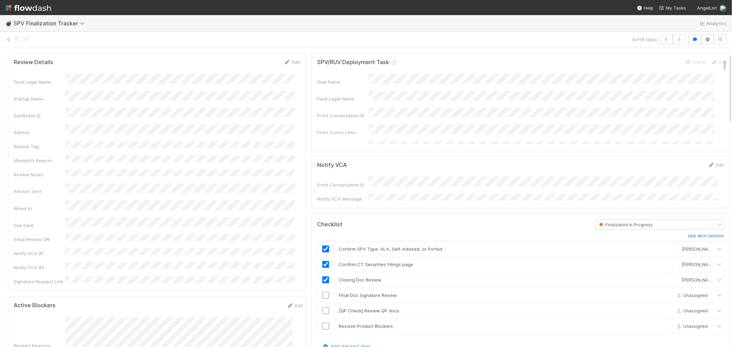
scroll to position [0, 0]
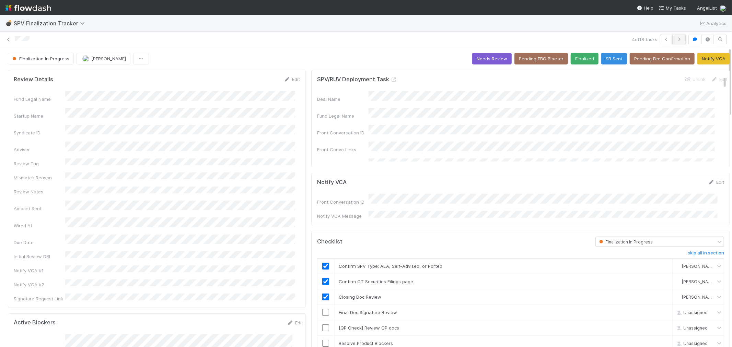
click at [673, 42] on button "button" at bounding box center [679, 40] width 13 height 10
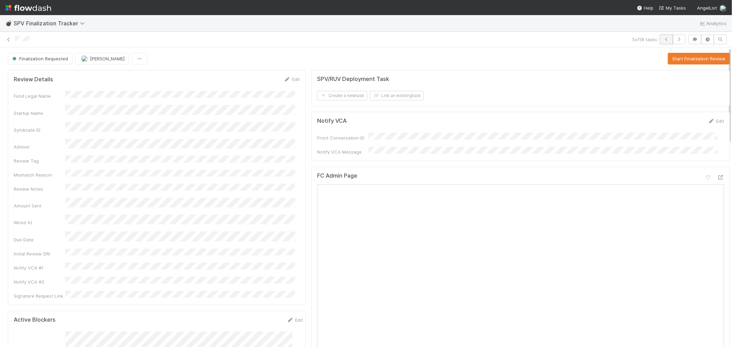
click at [663, 40] on icon "button" at bounding box center [666, 39] width 7 height 4
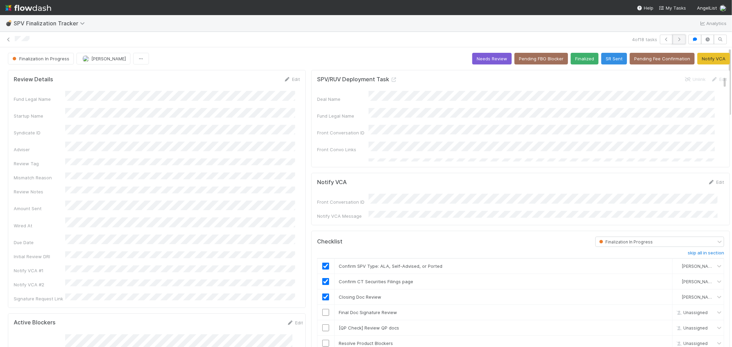
click at [677, 38] on button "button" at bounding box center [679, 40] width 13 height 10
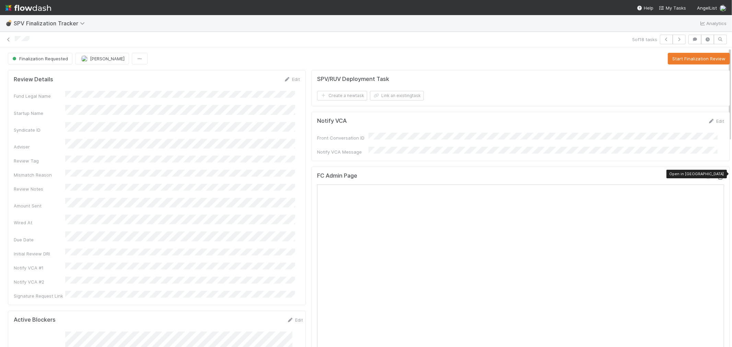
click at [718, 175] on icon at bounding box center [721, 177] width 7 height 4
click at [682, 60] on button "Start Finalization Review" at bounding box center [699, 59] width 62 height 12
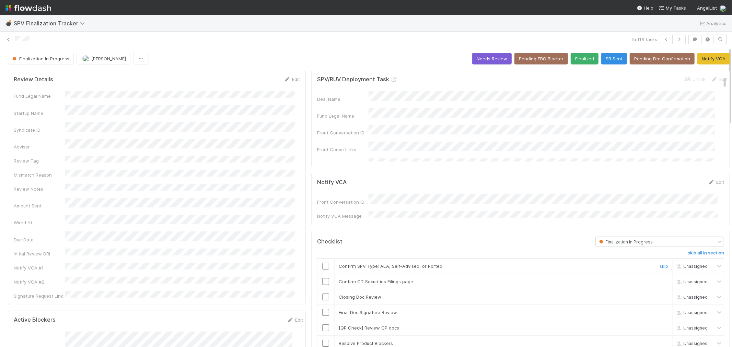
click at [322, 263] on input "checkbox" at bounding box center [325, 266] width 7 height 7
click at [322, 279] on input "checkbox" at bounding box center [325, 281] width 7 height 7
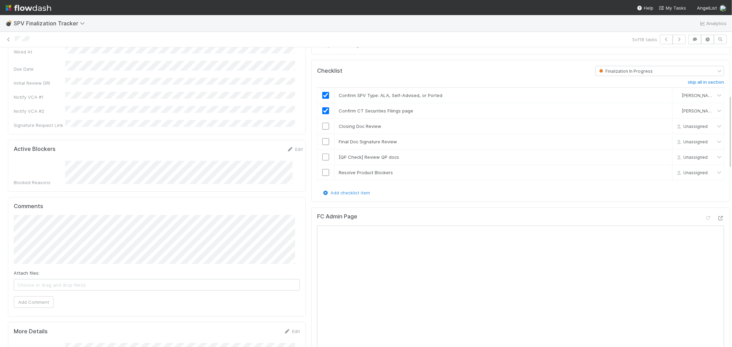
scroll to position [191, 0]
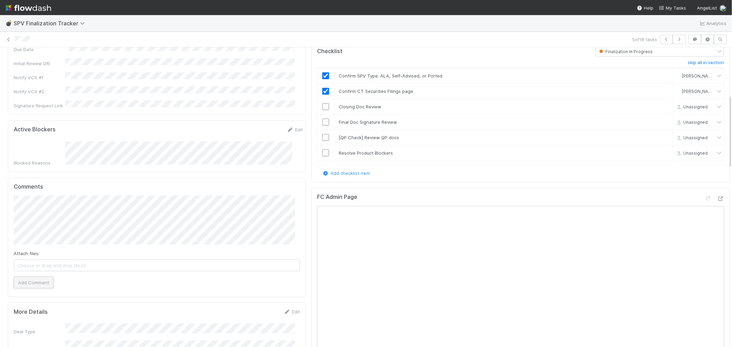
click at [35, 277] on button "Add Comment" at bounding box center [34, 283] width 40 height 12
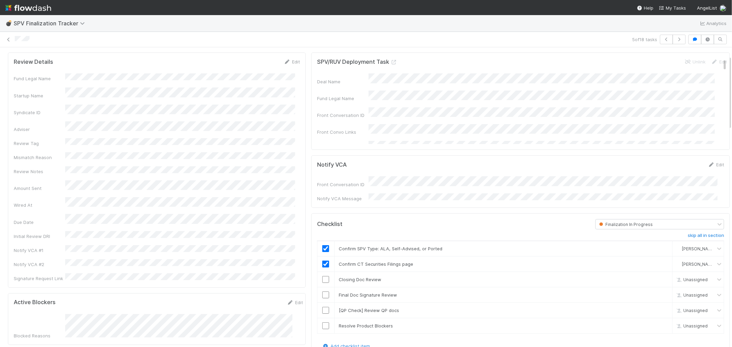
scroll to position [0, 0]
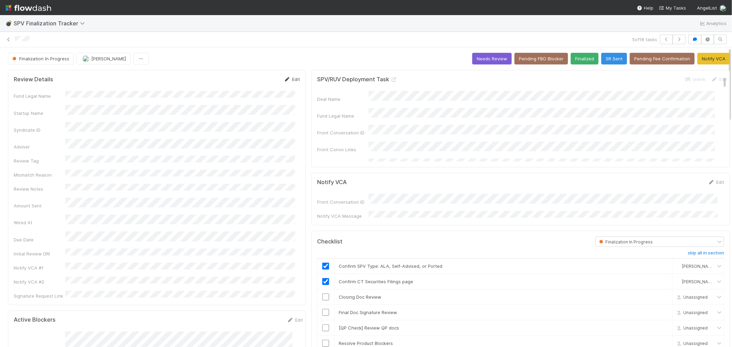
click at [288, 80] on link "Edit" at bounding box center [292, 79] width 16 height 5
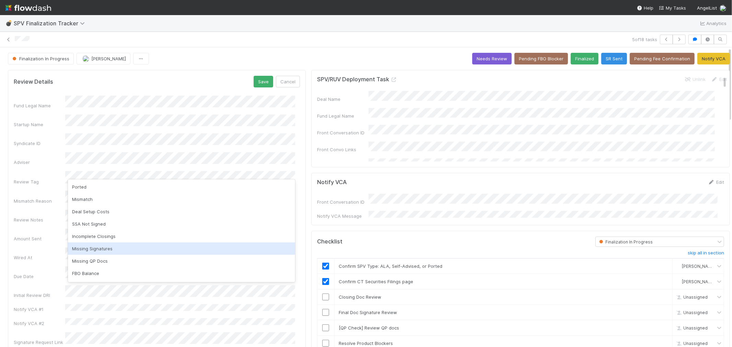
click at [95, 244] on div "Missing Signatures" at bounding box center [181, 249] width 227 height 12
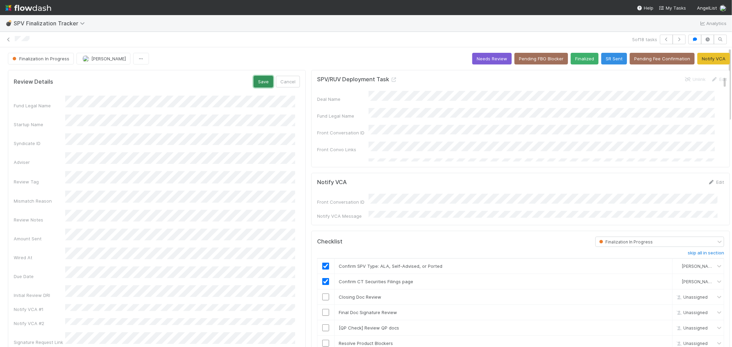
click at [259, 84] on button "Save" at bounding box center [264, 82] width 20 height 12
click at [322, 295] on input "checkbox" at bounding box center [325, 297] width 7 height 7
click at [676, 38] on icon "button" at bounding box center [679, 39] width 7 height 4
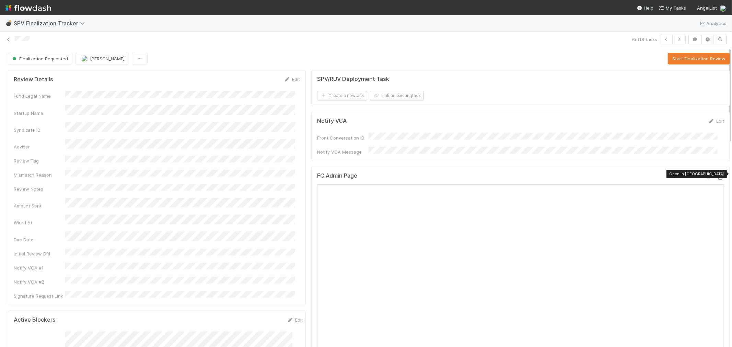
click at [718, 175] on icon at bounding box center [721, 177] width 7 height 4
click at [668, 61] on button "Start Finalization Review" at bounding box center [699, 59] width 62 height 12
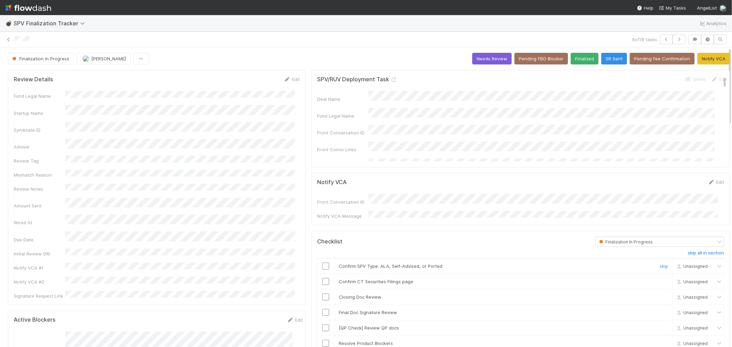
click at [322, 264] on input "checkbox" at bounding box center [325, 266] width 7 height 7
click at [322, 279] on input "checkbox" at bounding box center [325, 281] width 7 height 7
click at [322, 294] on input "checkbox" at bounding box center [325, 297] width 7 height 7
click at [322, 309] on input "checkbox" at bounding box center [325, 312] width 7 height 7
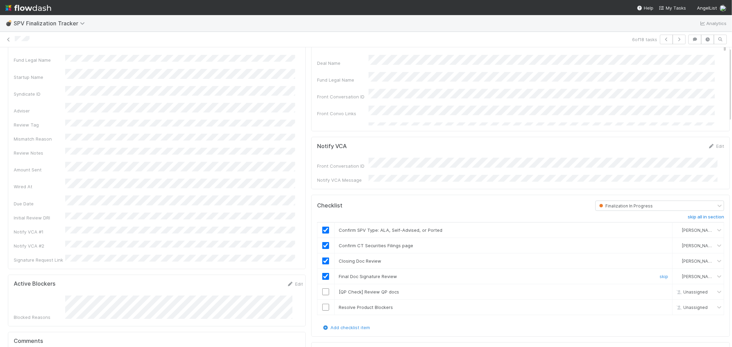
scroll to position [76, 0]
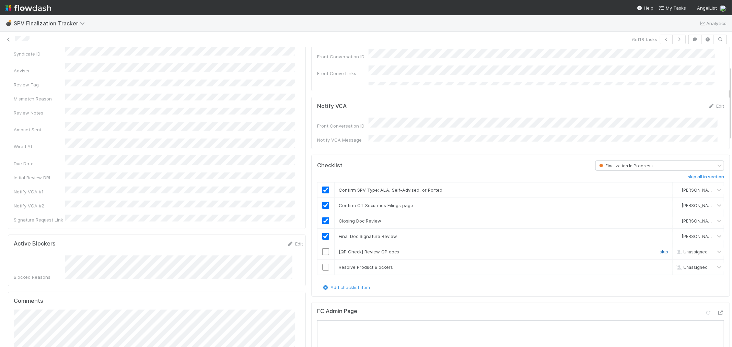
click at [660, 249] on link "skip" at bounding box center [664, 251] width 9 height 5
click at [322, 264] on input "checkbox" at bounding box center [325, 267] width 7 height 7
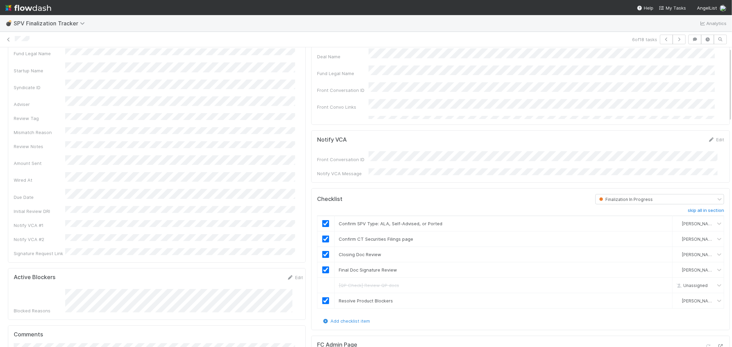
scroll to position [0, 0]
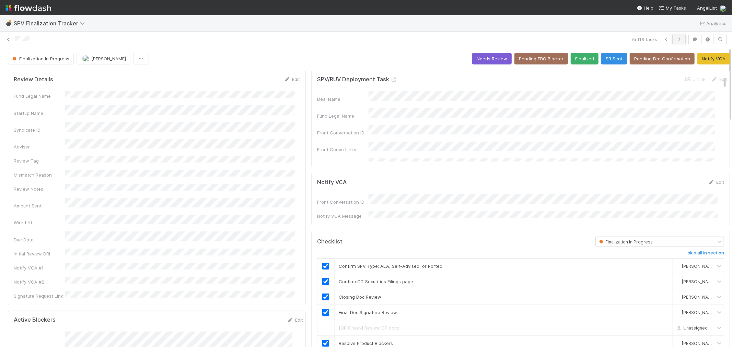
click at [677, 37] on button "button" at bounding box center [679, 40] width 13 height 10
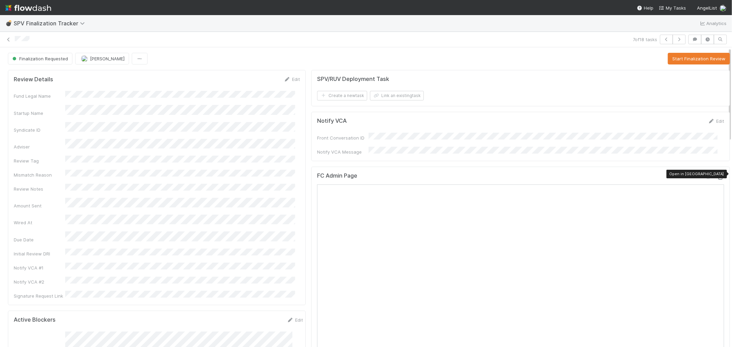
click at [718, 175] on icon at bounding box center [721, 177] width 7 height 4
click at [678, 58] on button "Start Finalization Review" at bounding box center [699, 59] width 62 height 12
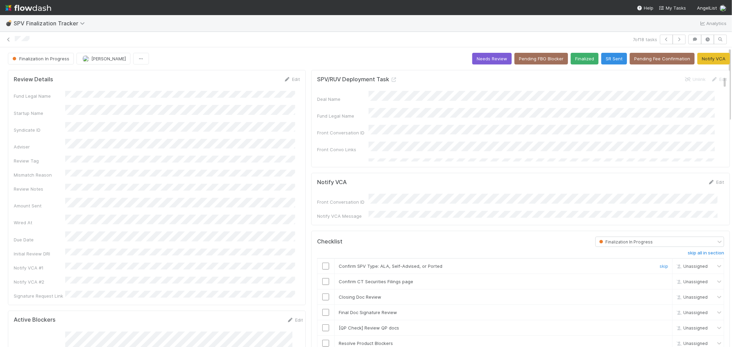
click at [322, 263] on input "checkbox" at bounding box center [325, 266] width 7 height 7
click at [322, 278] on input "checkbox" at bounding box center [325, 281] width 7 height 7
click at [665, 38] on button "button" at bounding box center [666, 40] width 13 height 10
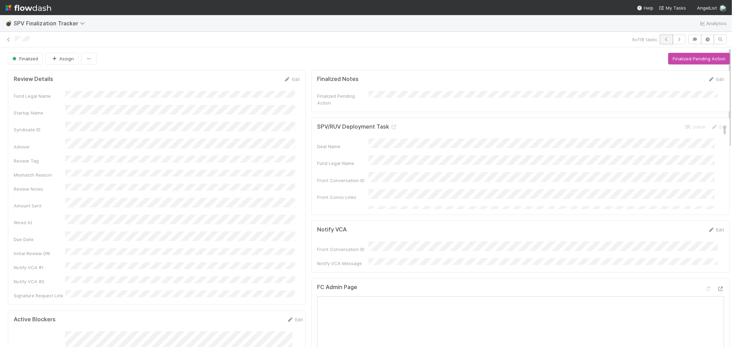
click at [660, 42] on button "button" at bounding box center [666, 40] width 13 height 10
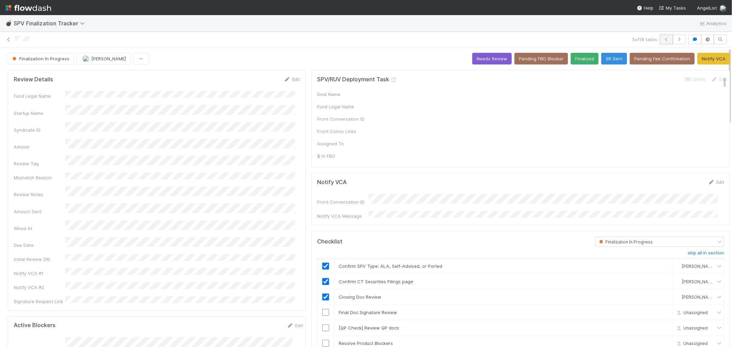
click at [663, 38] on icon "button" at bounding box center [666, 39] width 7 height 4
click at [287, 77] on link "Edit" at bounding box center [292, 79] width 16 height 5
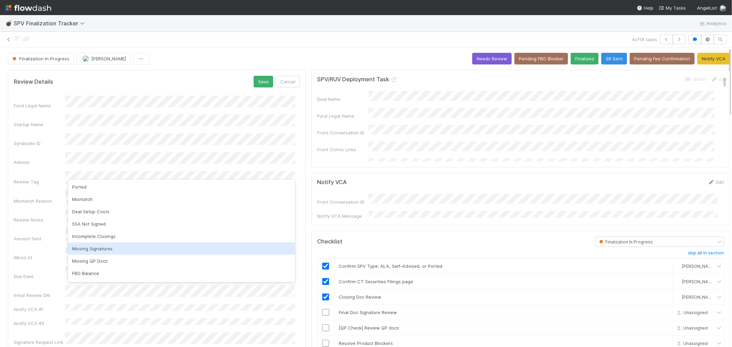
click at [107, 252] on div "Missing Signatures" at bounding box center [181, 249] width 227 height 12
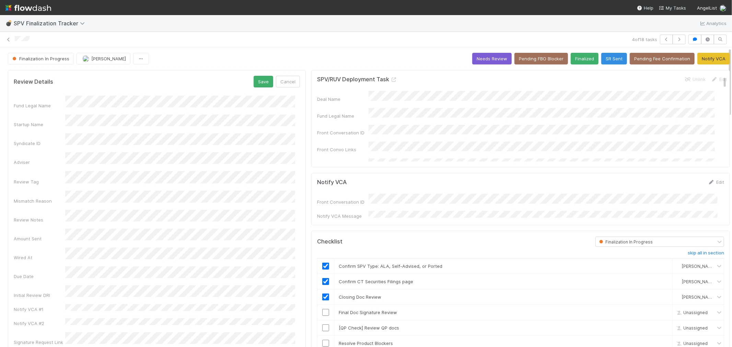
click at [268, 72] on div "Review Details Save Cancel Fund Legal Name Startup Name Syndicate ID Adviser Re…" at bounding box center [157, 211] width 298 height 282
click at [263, 80] on button "Save" at bounding box center [264, 82] width 20 height 12
click at [677, 36] on button "button" at bounding box center [679, 40] width 13 height 10
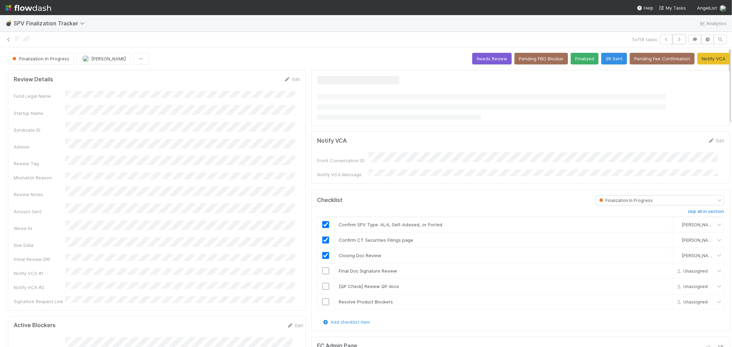
click at [677, 36] on button "button" at bounding box center [679, 40] width 13 height 10
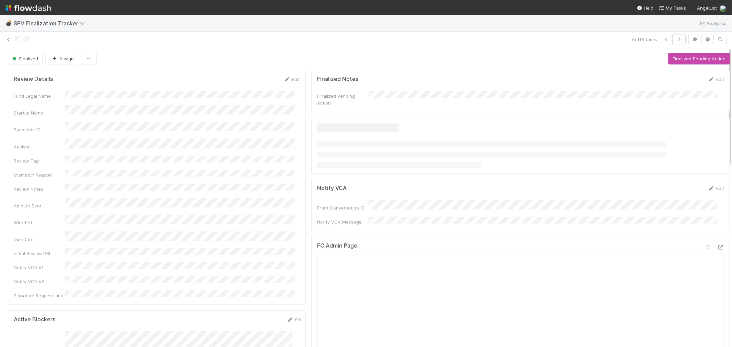
click at [677, 36] on button "button" at bounding box center [679, 40] width 13 height 10
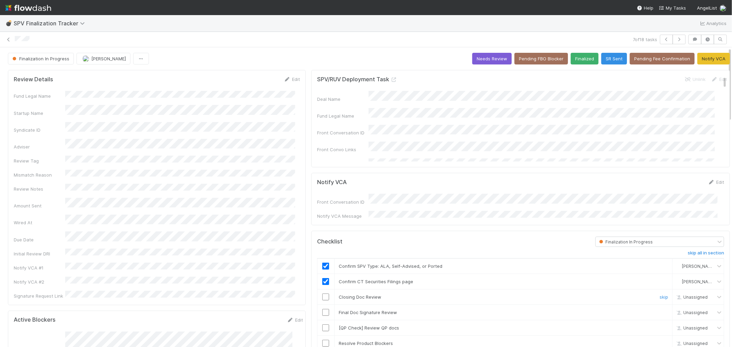
click at [322, 294] on input "checkbox" at bounding box center [325, 297] width 7 height 7
click at [289, 78] on link "Edit" at bounding box center [292, 79] width 16 height 5
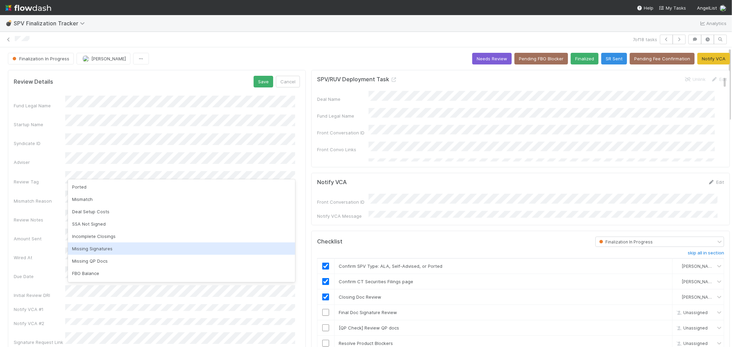
click at [93, 252] on div "Missing Signatures" at bounding box center [181, 249] width 227 height 12
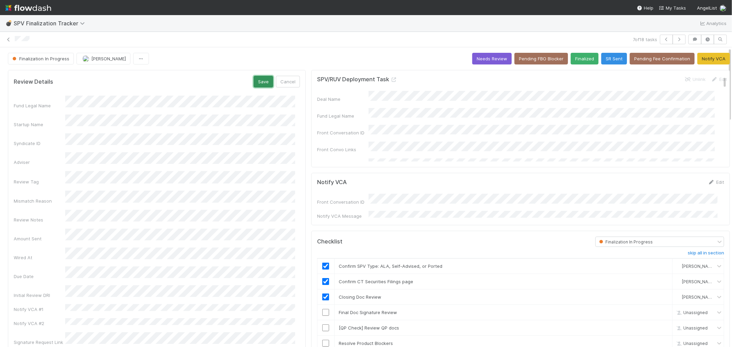
click at [256, 84] on button "Save" at bounding box center [264, 82] width 20 height 12
click at [290, 79] on link "Edit" at bounding box center [292, 79] width 16 height 5
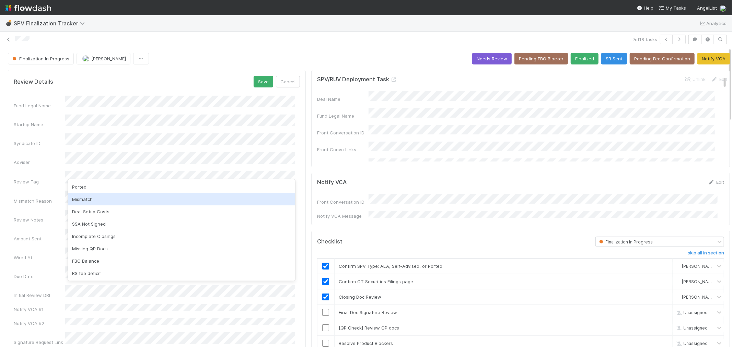
click at [109, 196] on div "Mismatch" at bounding box center [181, 199] width 227 height 12
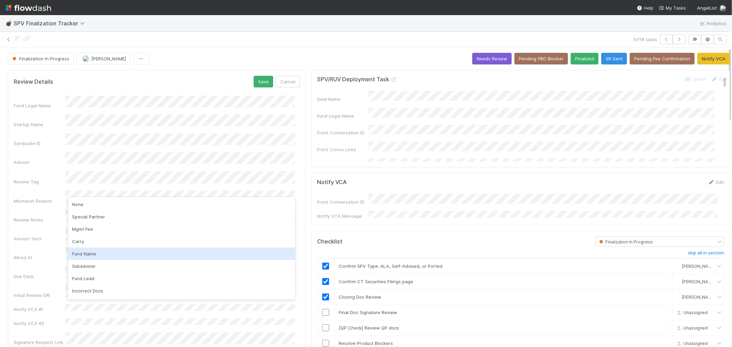
click at [94, 255] on div "Fund Name" at bounding box center [181, 254] width 227 height 12
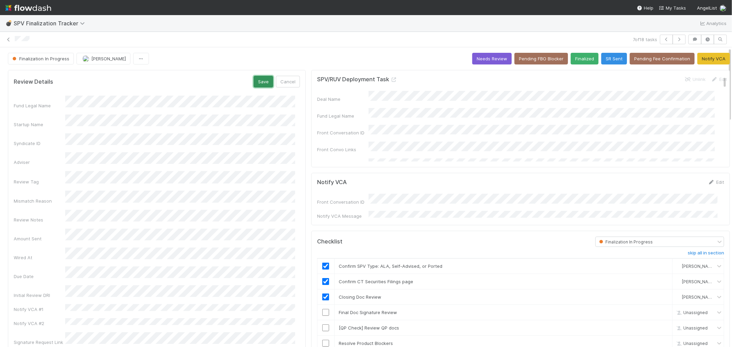
click at [254, 80] on button "Save" at bounding box center [264, 82] width 20 height 12
click at [676, 39] on icon "button" at bounding box center [679, 39] width 7 height 4
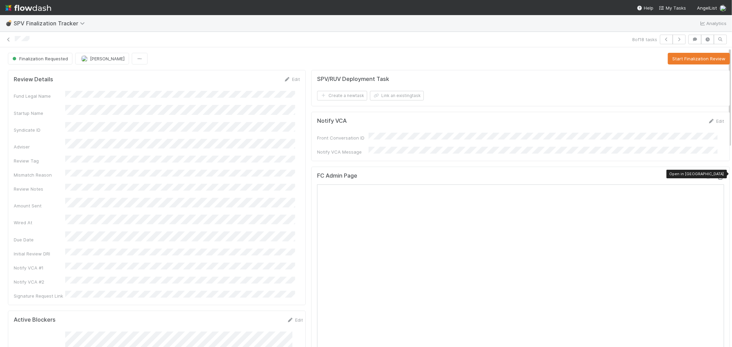
click at [718, 175] on icon at bounding box center [721, 177] width 7 height 4
click at [675, 59] on button "Start Finalization Review" at bounding box center [699, 59] width 62 height 12
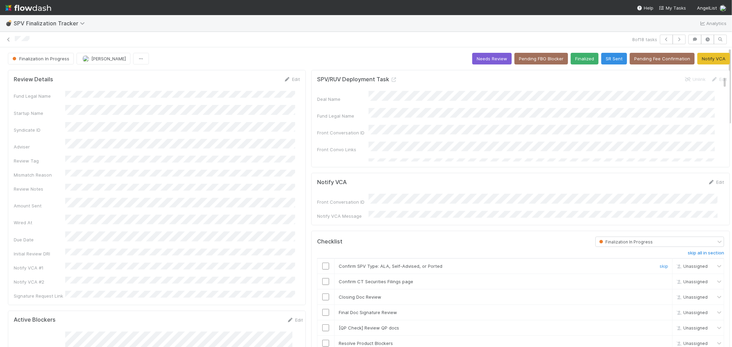
click at [323, 263] on input "checkbox" at bounding box center [325, 266] width 7 height 7
click at [322, 278] on input "checkbox" at bounding box center [325, 281] width 7 height 7
click at [322, 294] on input "checkbox" at bounding box center [325, 297] width 7 height 7
click at [324, 309] on input "checkbox" at bounding box center [325, 312] width 7 height 7
drag, startPoint x: 652, startPoint y: 325, endPoint x: 477, endPoint y: 341, distance: 175.9
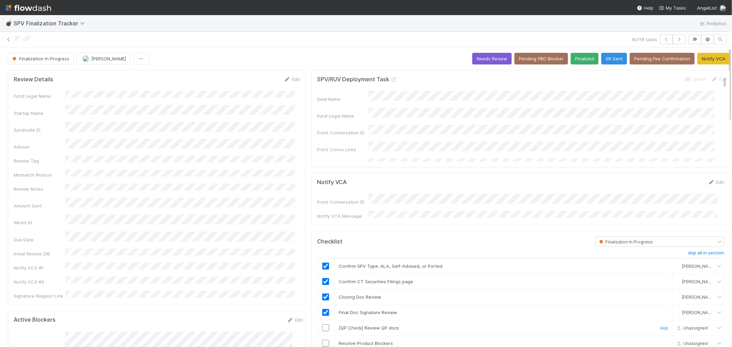
click at [660, 325] on link "skip" at bounding box center [664, 327] width 9 height 5
click at [321, 337] on td at bounding box center [325, 343] width 17 height 15
click at [322, 340] on input "checkbox" at bounding box center [325, 343] width 7 height 7
checkbox input "true"
click at [676, 40] on icon "button" at bounding box center [679, 39] width 7 height 4
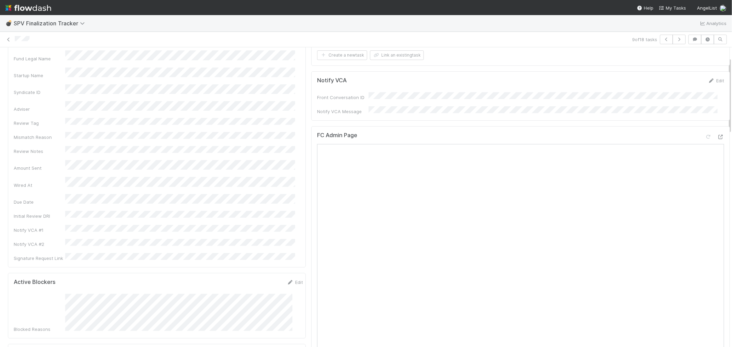
scroll to position [38, 0]
click at [718, 137] on icon at bounding box center [721, 139] width 7 height 4
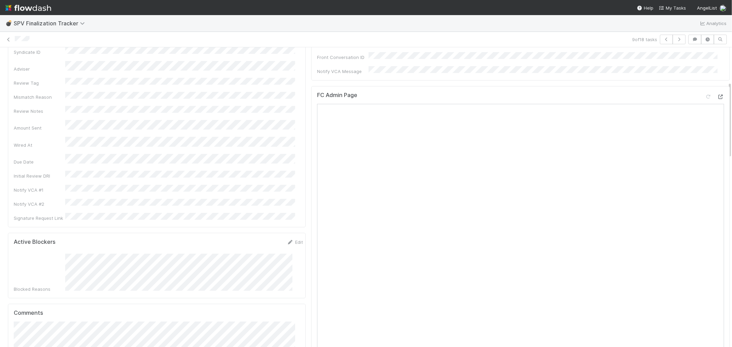
scroll to position [0, 0]
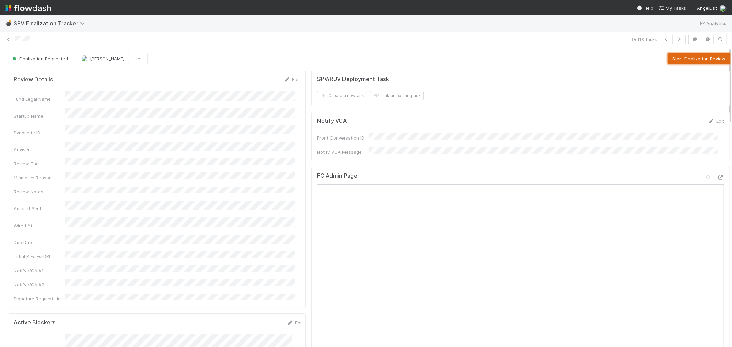
click at [673, 60] on button "Start Finalization Review" at bounding box center [699, 59] width 62 height 12
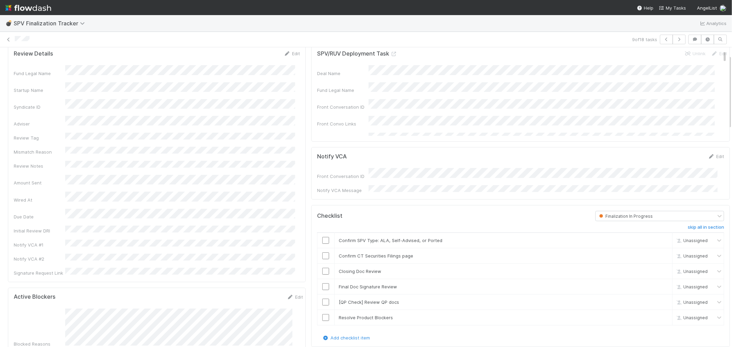
scroll to position [38, 0]
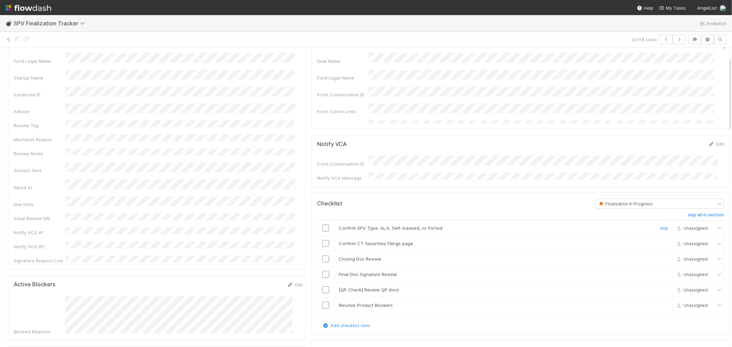
click at [322, 225] on input "checkbox" at bounding box center [325, 228] width 7 height 7
click at [322, 240] on input "checkbox" at bounding box center [325, 243] width 7 height 7
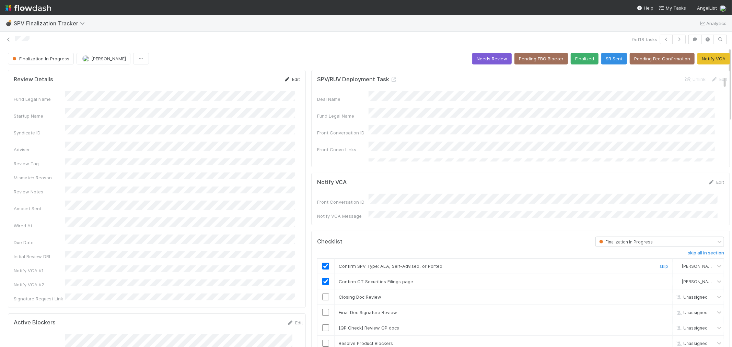
click at [293, 78] on link "Edit" at bounding box center [292, 79] width 16 height 5
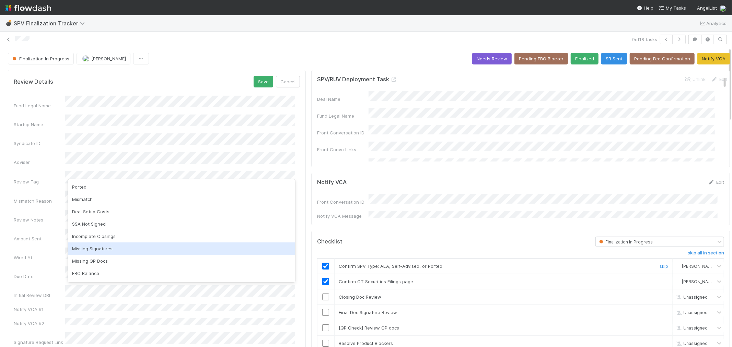
click at [98, 248] on div "Missing Signatures" at bounding box center [181, 249] width 227 height 12
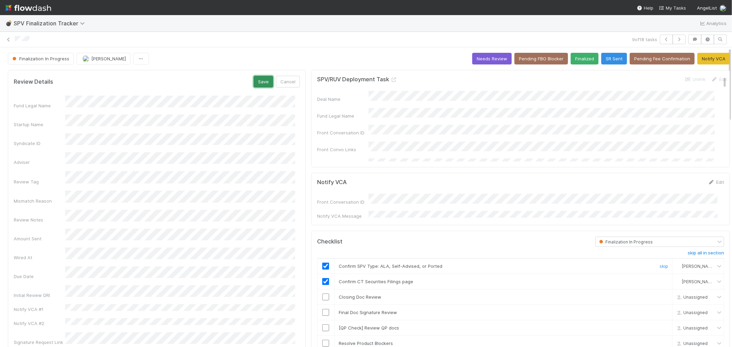
click at [255, 80] on button "Save" at bounding box center [264, 82] width 20 height 12
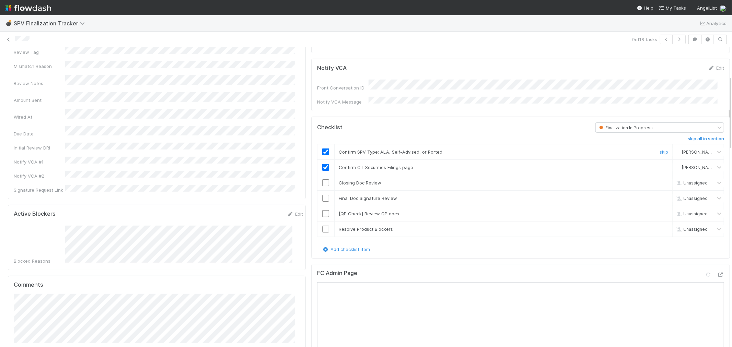
scroll to position [191, 0]
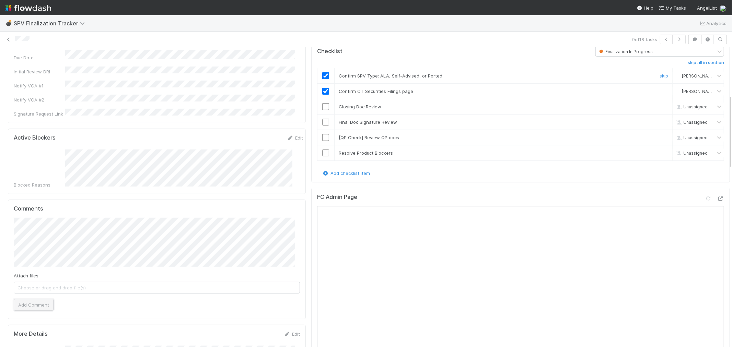
click at [34, 299] on button "Add Comment" at bounding box center [34, 305] width 40 height 12
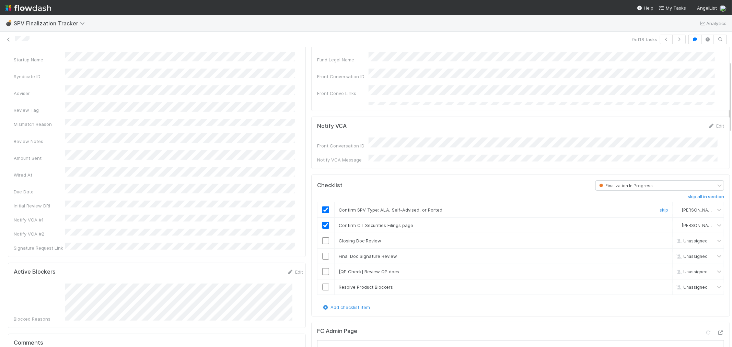
scroll to position [0, 0]
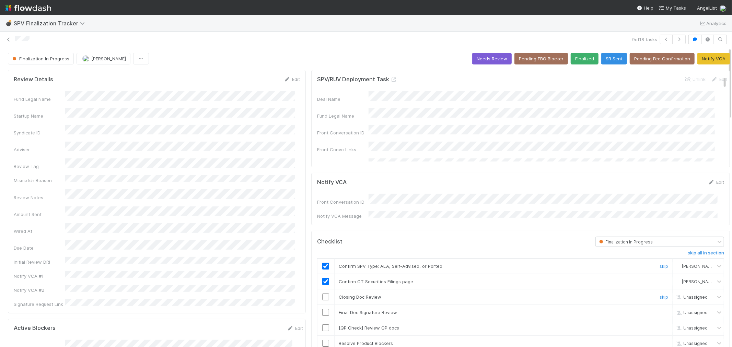
click at [322, 295] on input "checkbox" at bounding box center [325, 297] width 7 height 7
click at [676, 40] on icon "button" at bounding box center [679, 39] width 7 height 4
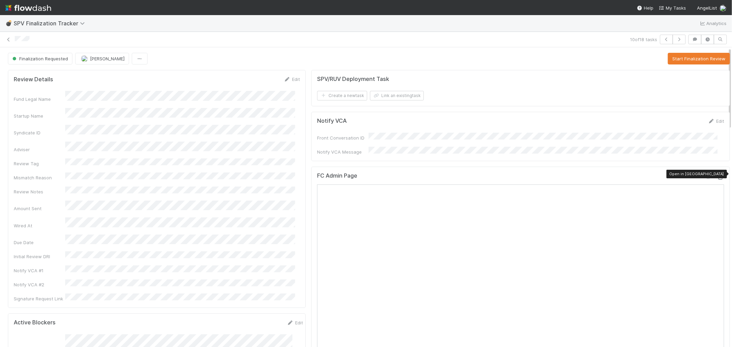
click at [718, 175] on icon at bounding box center [721, 177] width 7 height 4
click at [694, 62] on button "Start Finalization Review" at bounding box center [699, 59] width 62 height 12
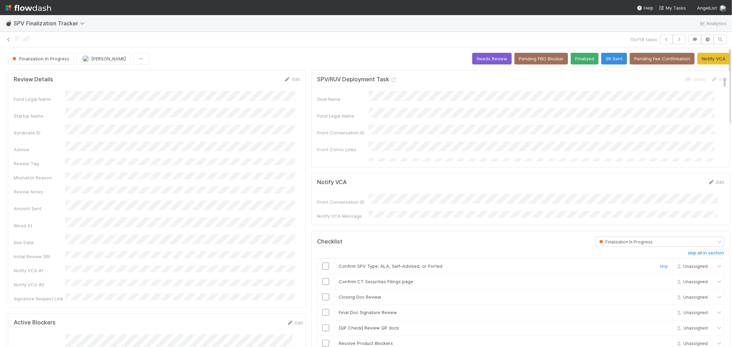
click at [323, 264] on input "checkbox" at bounding box center [325, 266] width 7 height 7
click at [322, 278] on input "checkbox" at bounding box center [325, 281] width 7 height 7
click at [322, 294] on input "checkbox" at bounding box center [325, 297] width 7 height 7
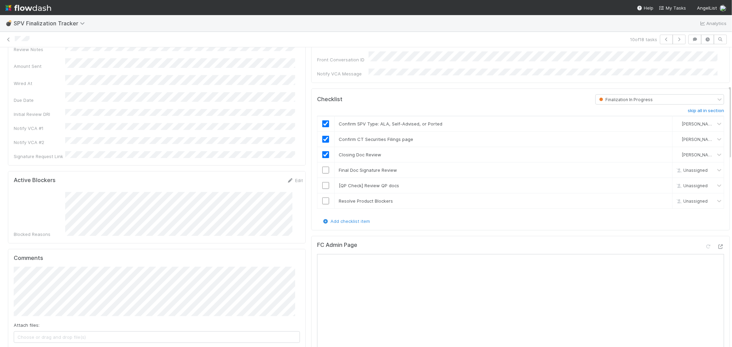
scroll to position [152, 0]
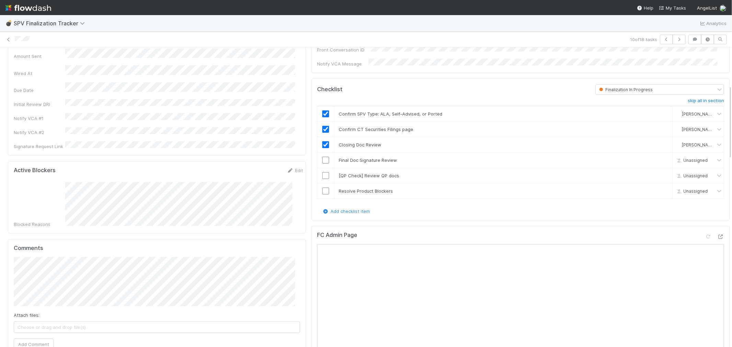
click at [64, 182] on div "Blocked Reasons" at bounding box center [158, 205] width 289 height 46
click at [35, 339] on button "Add Comment" at bounding box center [34, 345] width 40 height 12
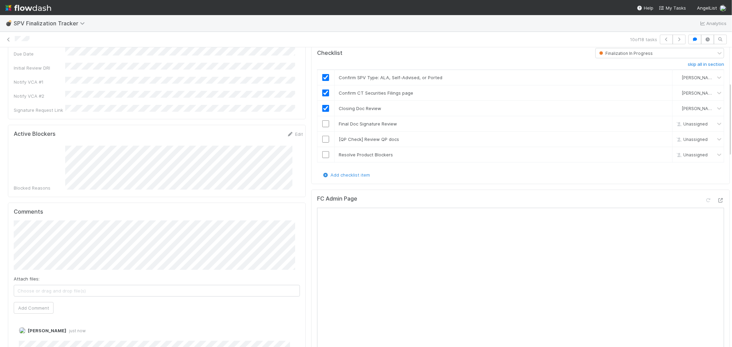
scroll to position [114, 0]
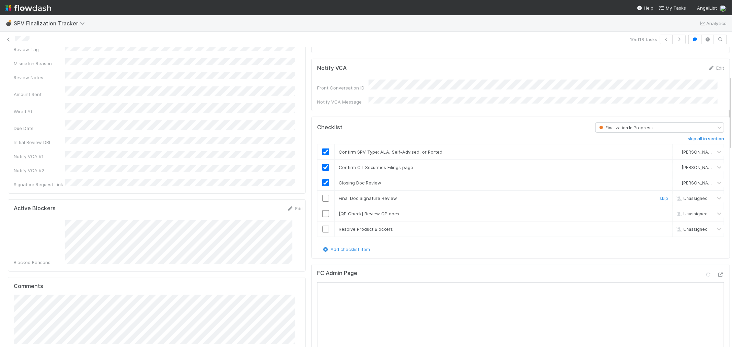
click at [322, 196] on input "checkbox" at bounding box center [325, 198] width 7 height 7
click at [660, 211] on link "skip" at bounding box center [664, 213] width 9 height 5
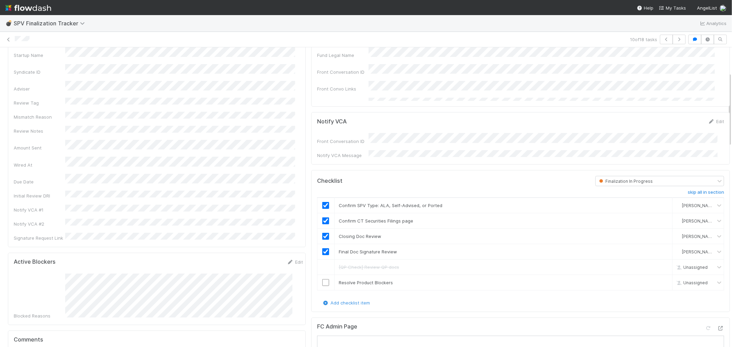
scroll to position [0, 0]
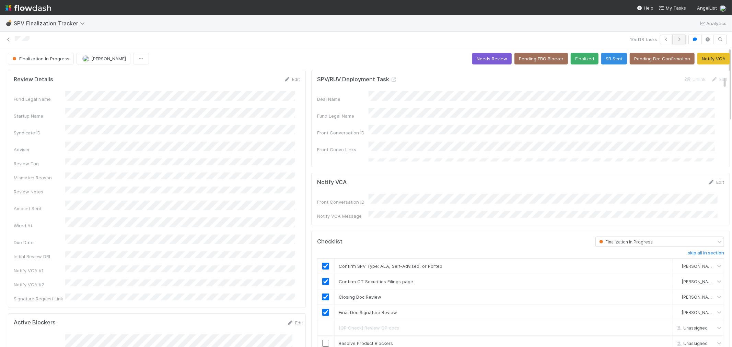
click at [676, 40] on icon "button" at bounding box center [679, 39] width 7 height 4
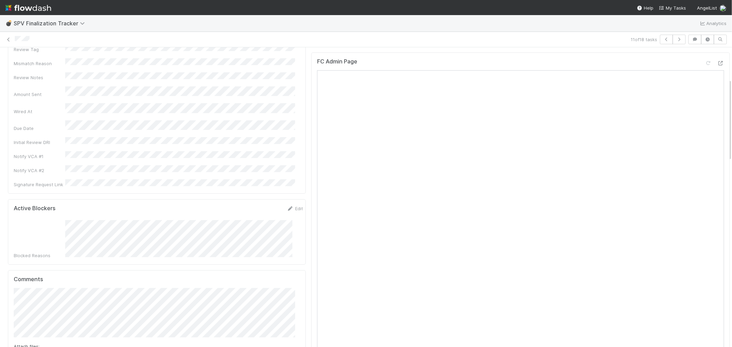
scroll to position [38, 0]
click at [718, 138] on icon at bounding box center [721, 139] width 7 height 4
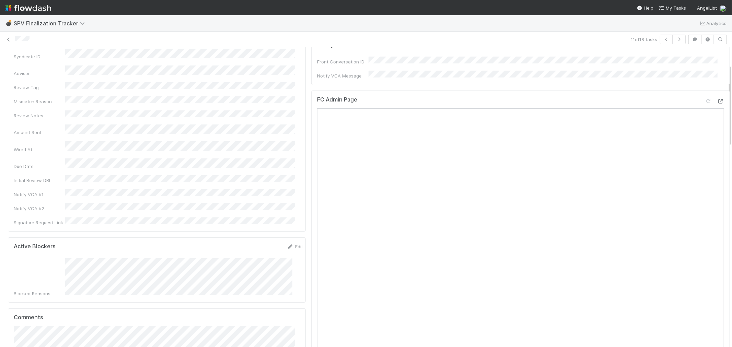
scroll to position [0, 0]
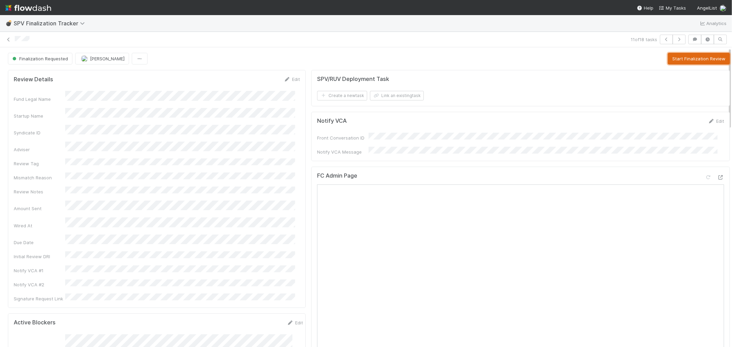
click at [684, 62] on button "Start Finalization Review" at bounding box center [699, 59] width 62 height 12
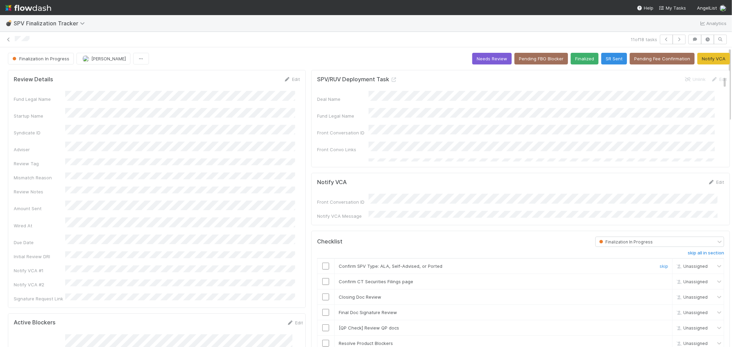
click at [322, 263] on input "checkbox" at bounding box center [325, 266] width 7 height 7
click at [322, 279] on input "checkbox" at bounding box center [325, 281] width 7 height 7
click at [322, 294] on input "checkbox" at bounding box center [325, 297] width 7 height 7
click at [322, 311] on input "checkbox" at bounding box center [325, 312] width 7 height 7
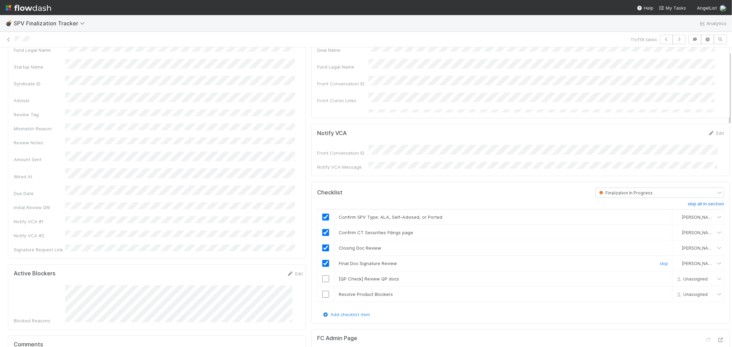
scroll to position [114, 0]
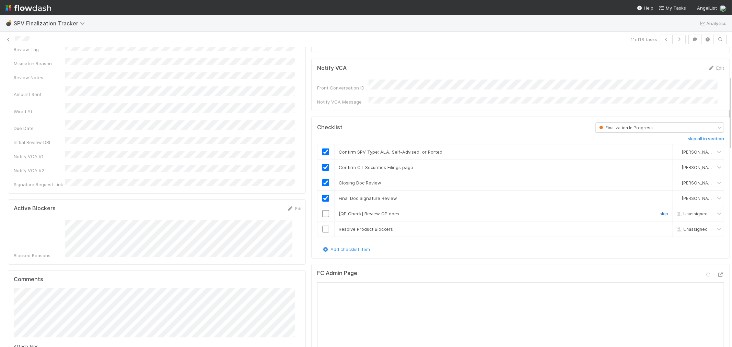
click at [660, 211] on link "skip" at bounding box center [664, 213] width 9 height 5
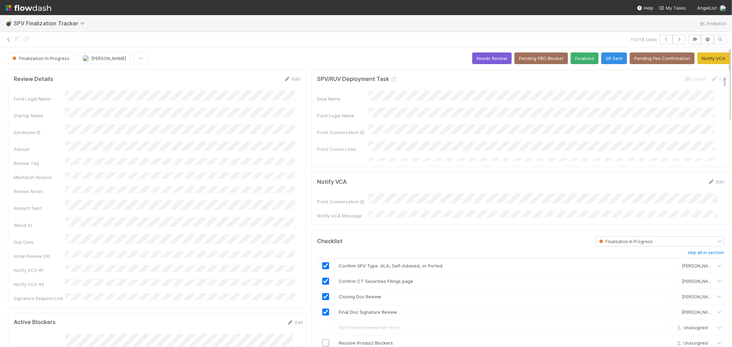
scroll to position [0, 0]
click at [472, 55] on button "Needs Review" at bounding box center [491, 59] width 39 height 12
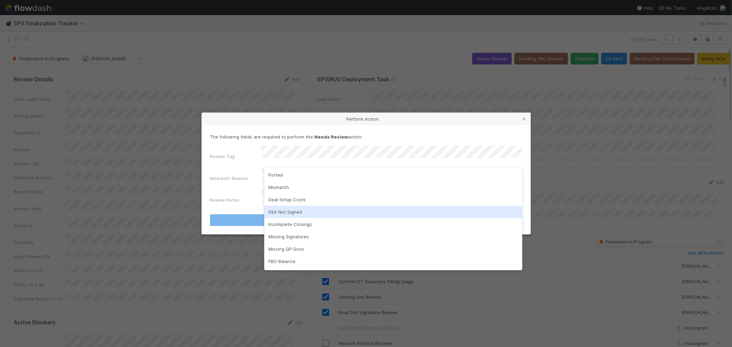
click at [294, 215] on div "SSA Not Signed" at bounding box center [393, 212] width 258 height 12
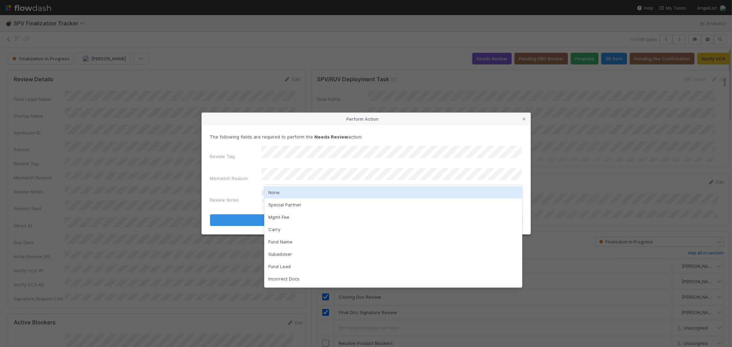
click at [282, 191] on div "None" at bounding box center [393, 192] width 258 height 12
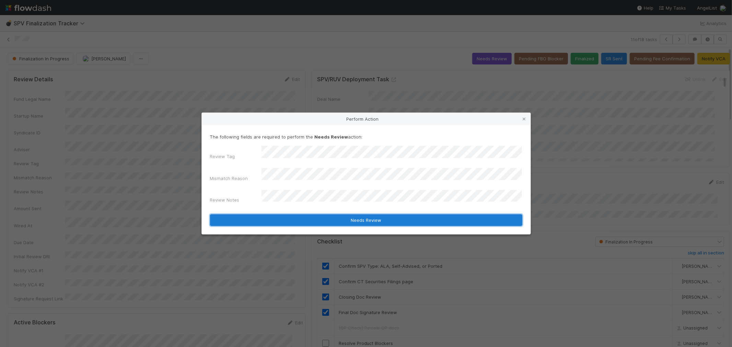
click at [273, 215] on button "Needs Review" at bounding box center [366, 221] width 312 height 12
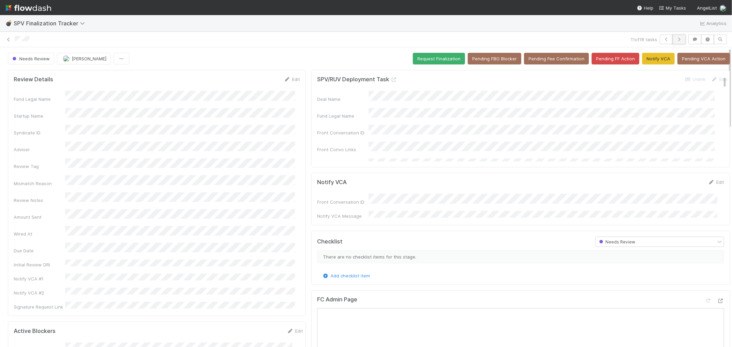
click at [676, 39] on icon "button" at bounding box center [679, 39] width 7 height 4
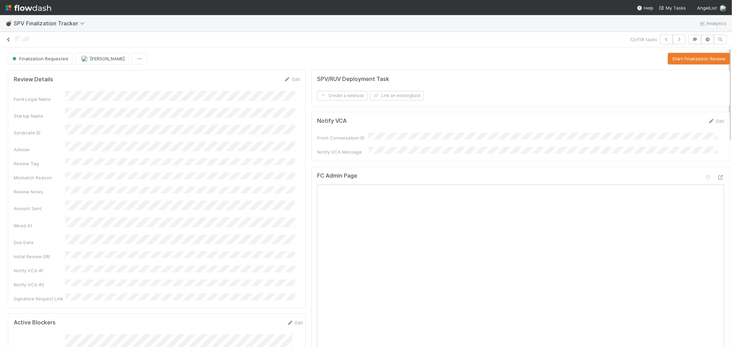
click at [8, 38] on icon at bounding box center [8, 39] width 7 height 4
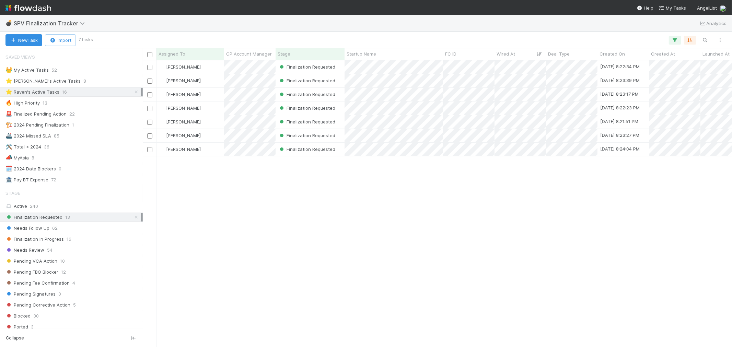
scroll to position [281, 584]
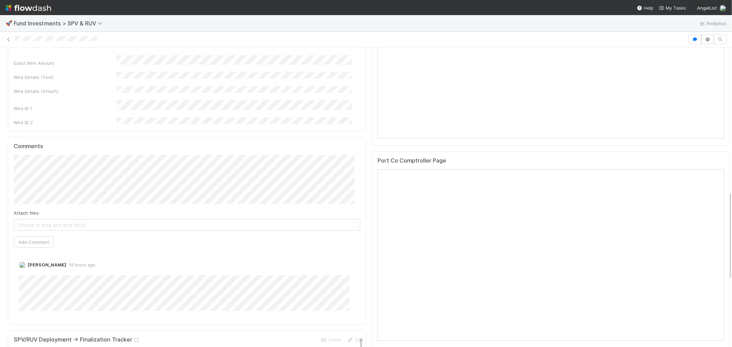
scroll to position [496, 0]
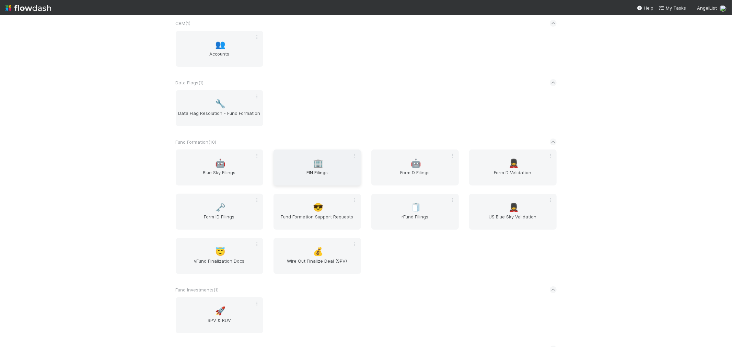
scroll to position [229, 0]
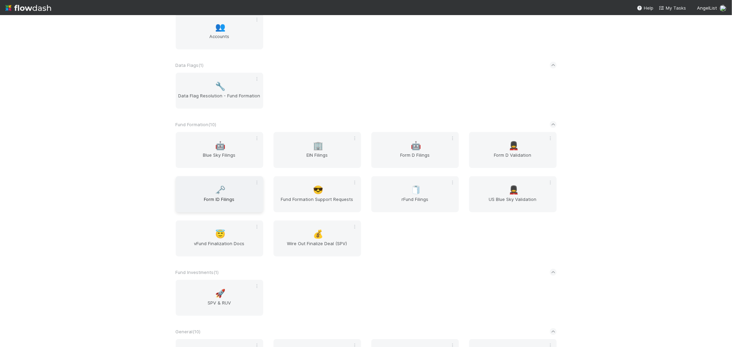
click at [228, 196] on span "Form ID Filings" at bounding box center [220, 203] width 82 height 14
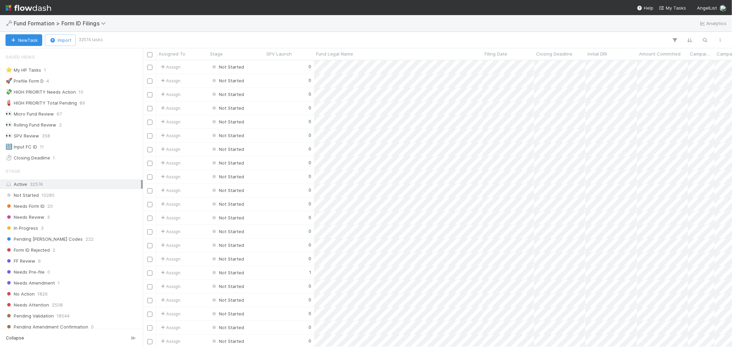
scroll to position [281, 584]
click at [708, 39] on icon "button" at bounding box center [705, 40] width 7 height 6
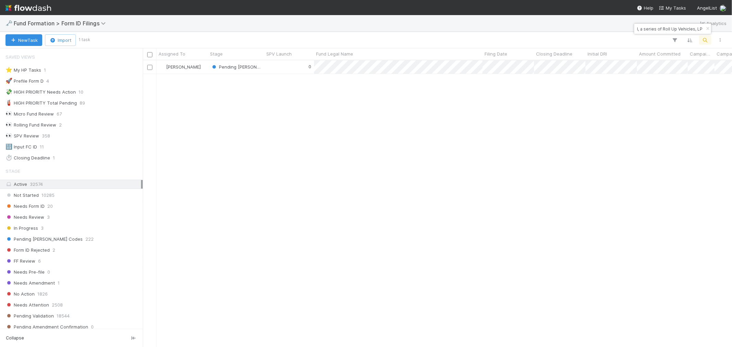
type input "EA-0822 Fund I, a series of Roll Up Vehicles, LP"
click at [709, 28] on icon "button" at bounding box center [708, 29] width 7 height 4
click at [704, 39] on icon "button" at bounding box center [705, 40] width 7 height 6
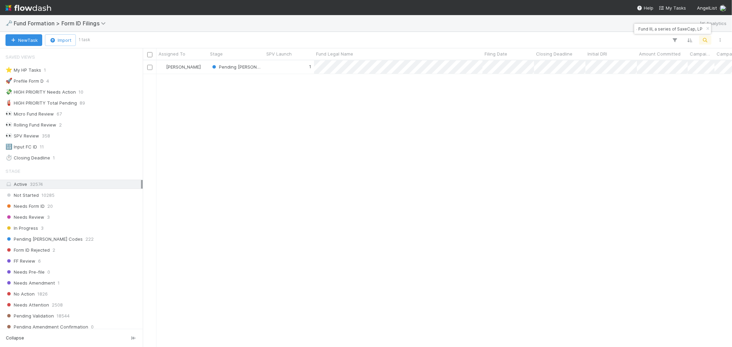
type input "TA-0714 Fund III, a series of SaxeCap, LP"
click at [707, 30] on icon "button" at bounding box center [708, 29] width 7 height 4
click at [705, 37] on icon "button" at bounding box center [705, 40] width 7 height 6
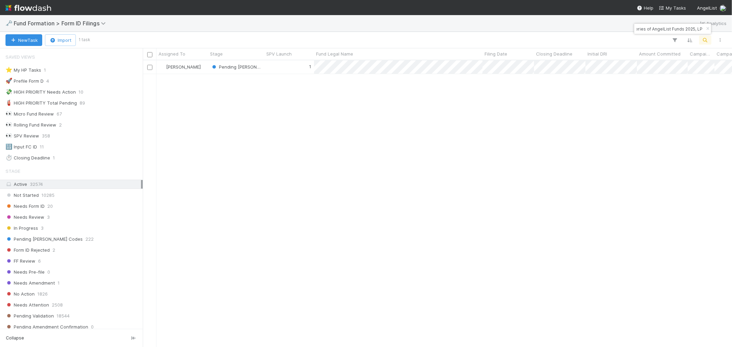
type input "Aviaras-HO-0721 Fund I, a series of AngelList Funds 2025, LP"
click at [709, 31] on button "button" at bounding box center [708, 29] width 8 height 8
click at [705, 37] on icon "button" at bounding box center [705, 40] width 7 height 6
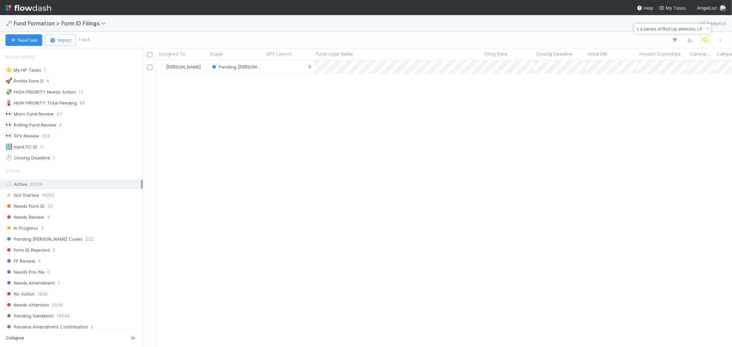
type input "SU-0415 Fund I, a series of Roll Up Vehicles, LP"
click at [708, 27] on icon "button" at bounding box center [708, 29] width 7 height 4
click at [705, 37] on icon "button" at bounding box center [705, 40] width 7 height 6
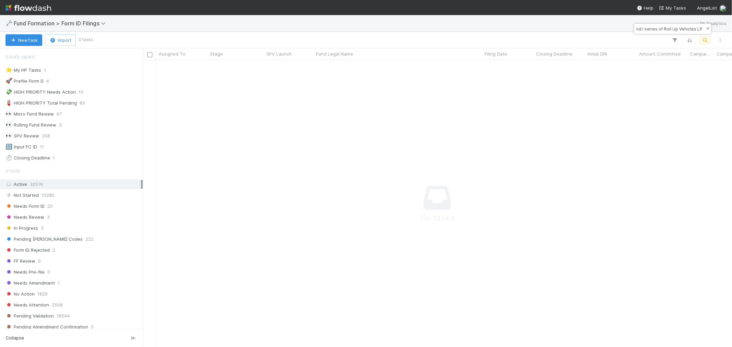
drag, startPoint x: 667, startPoint y: 29, endPoint x: 707, endPoint y: 31, distance: 39.5
click at [707, 31] on div "NA-0816 Fund I series of Roll Up Vehicles LP" at bounding box center [672, 29] width 77 height 10
type input "NA-0816 Fund I"
click at [709, 29] on icon "button" at bounding box center [708, 29] width 7 height 4
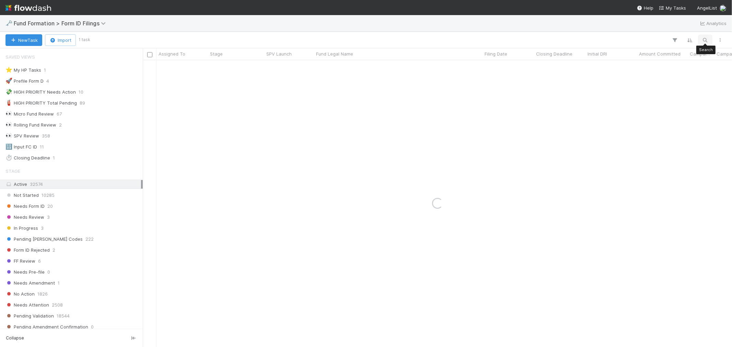
click at [705, 39] on icon "button" at bounding box center [705, 40] width 7 height 6
type input "Rauch Capital Burst CLXVIII, a series of Rauch Capital Burst, LP"
